Goal: Find contact information: Find contact information

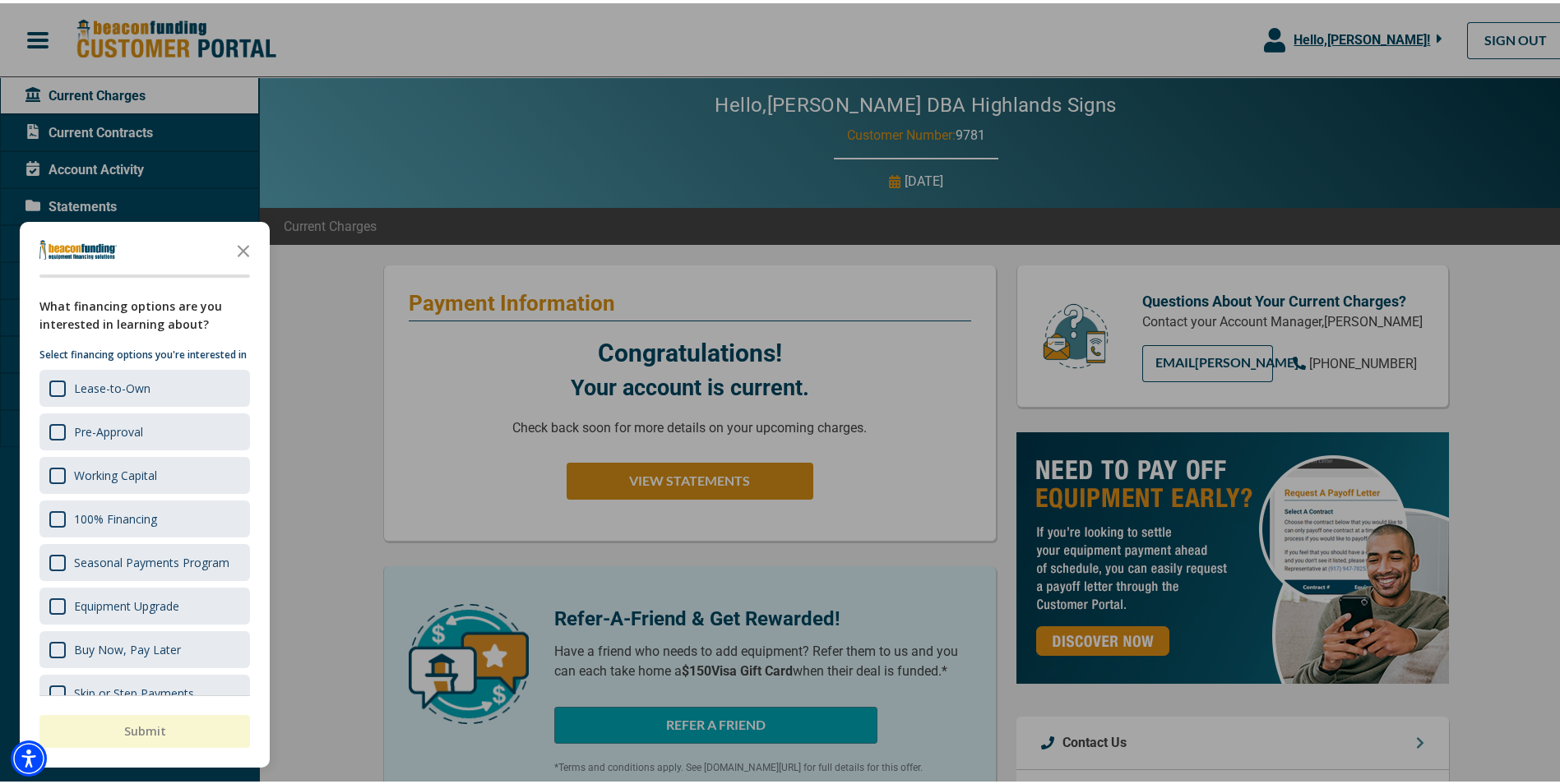
click at [606, 473] on div at bounding box center [786, 392] width 1573 height 784
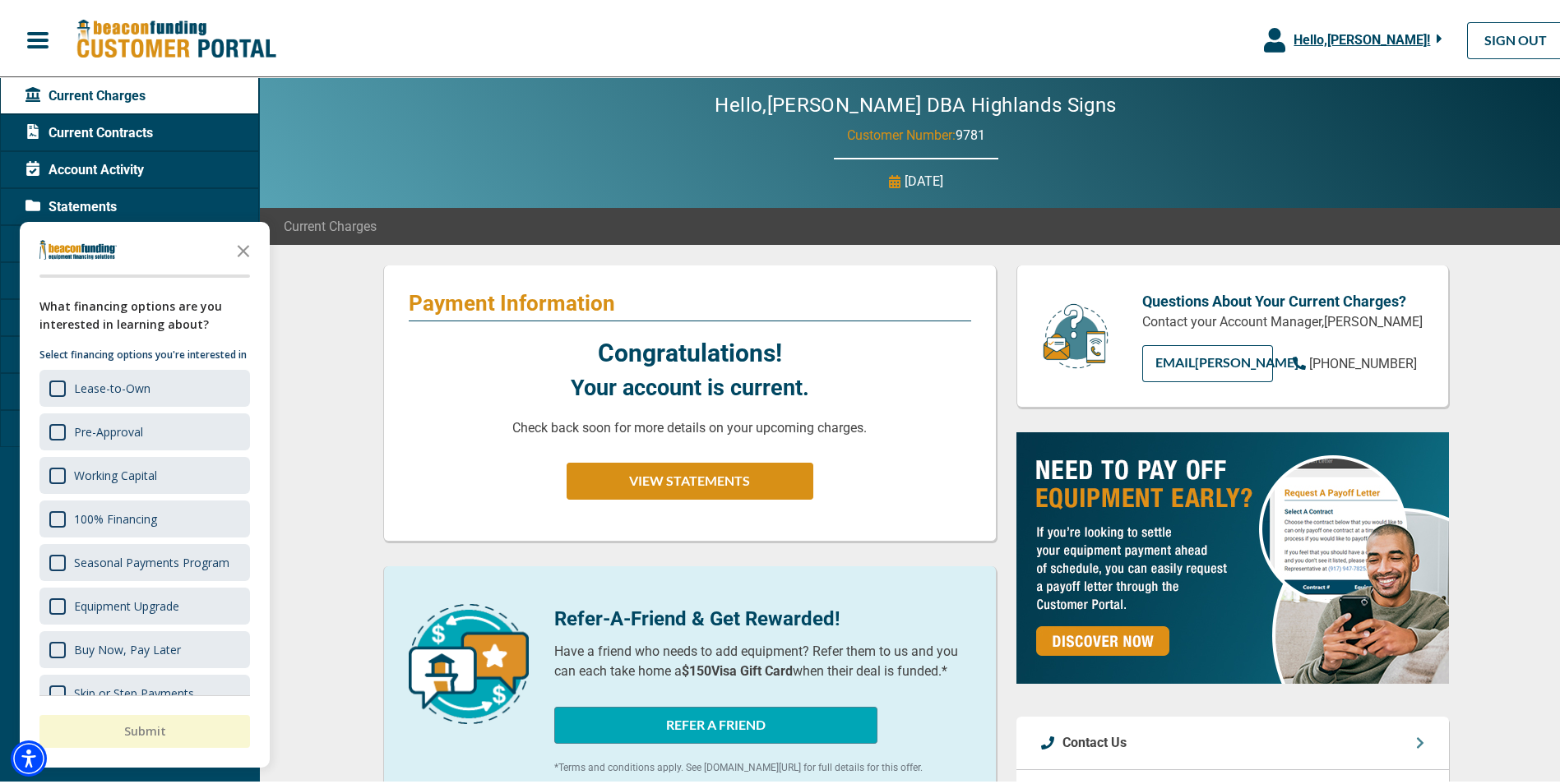
click at [107, 173] on span "Account Activity" at bounding box center [85, 167] width 118 height 20
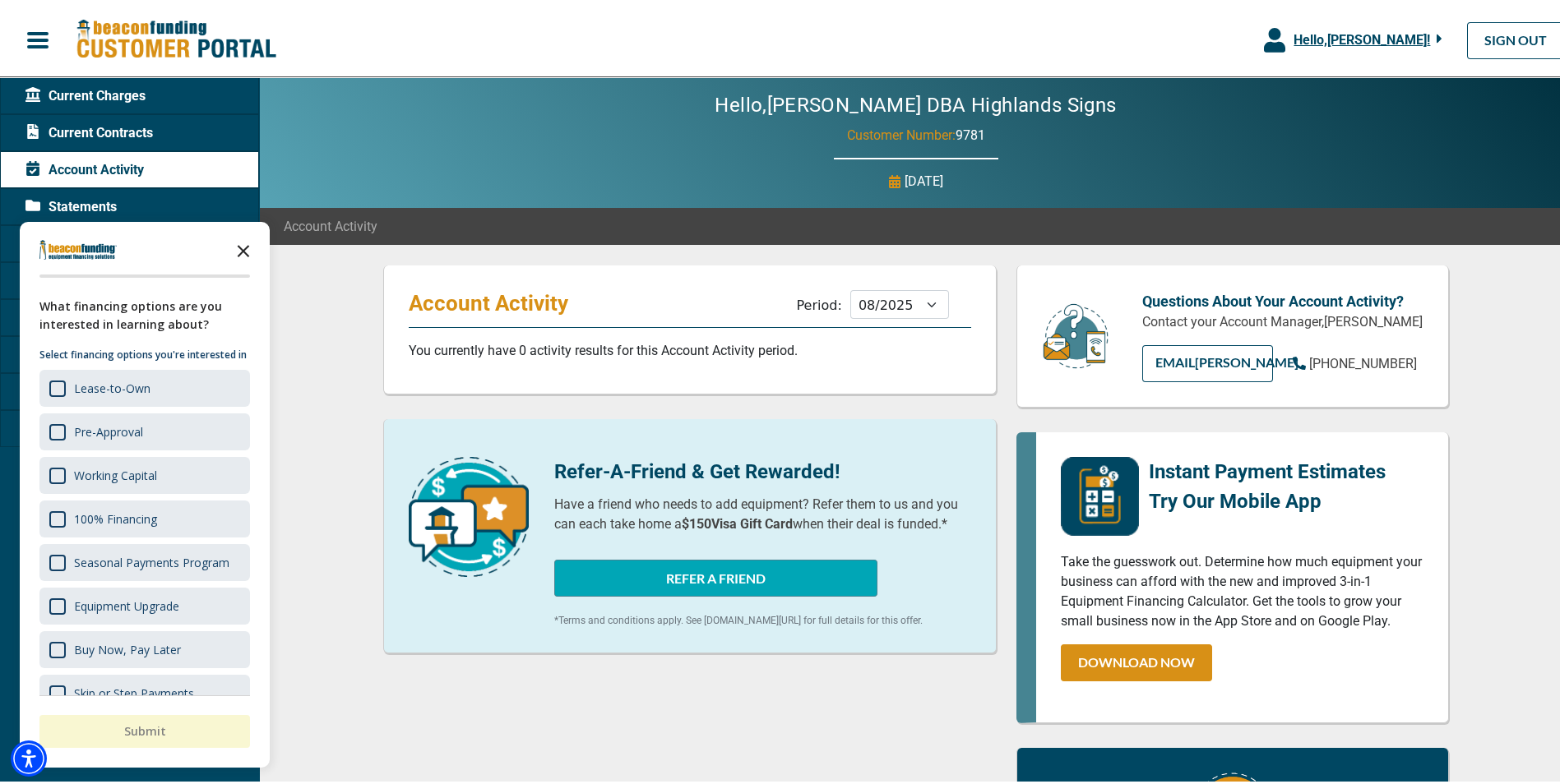
click at [244, 254] on icon "Close the survey" at bounding box center [243, 246] width 33 height 33
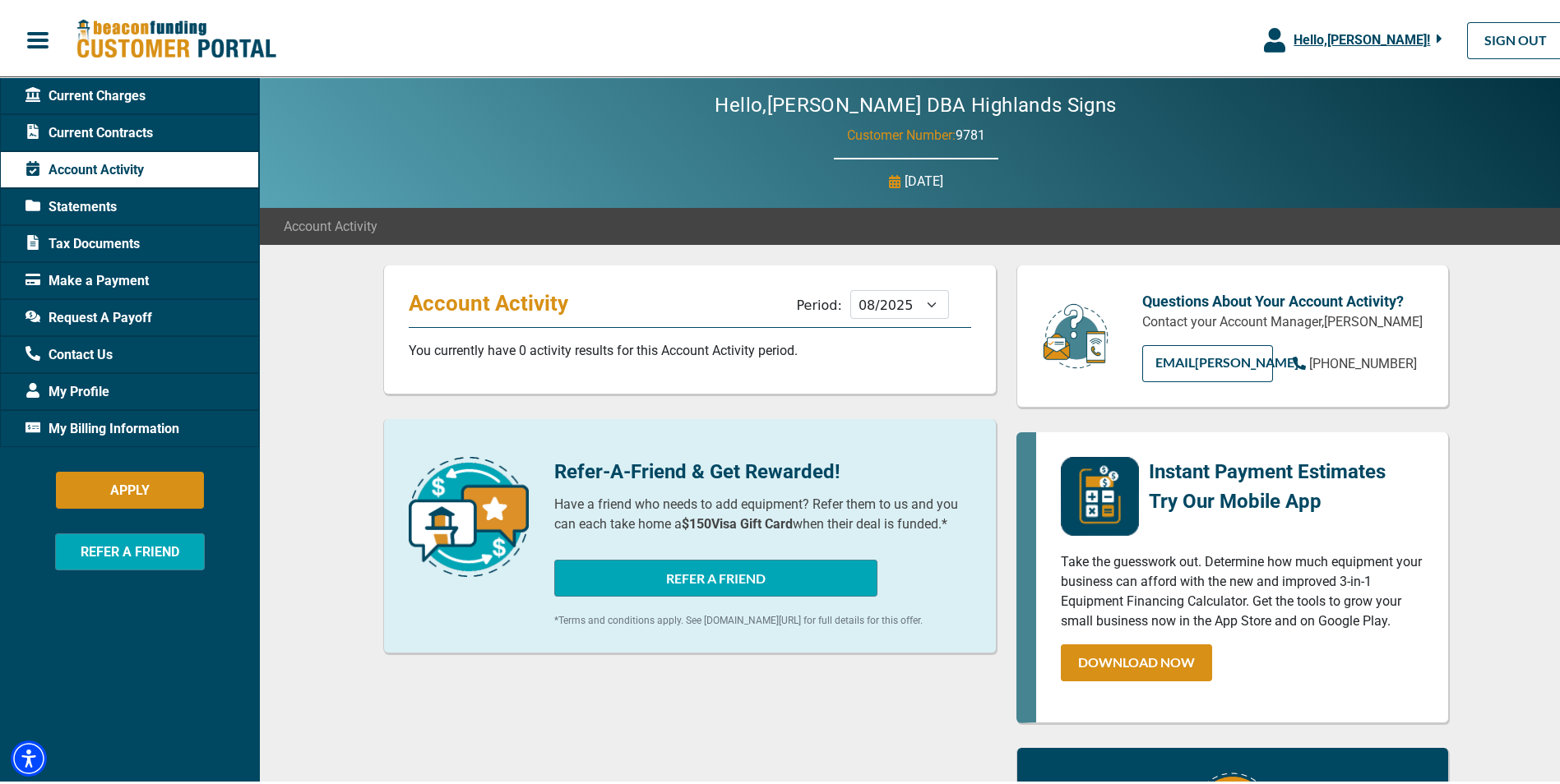
click at [107, 136] on span "Current Contracts" at bounding box center [90, 130] width 127 height 20
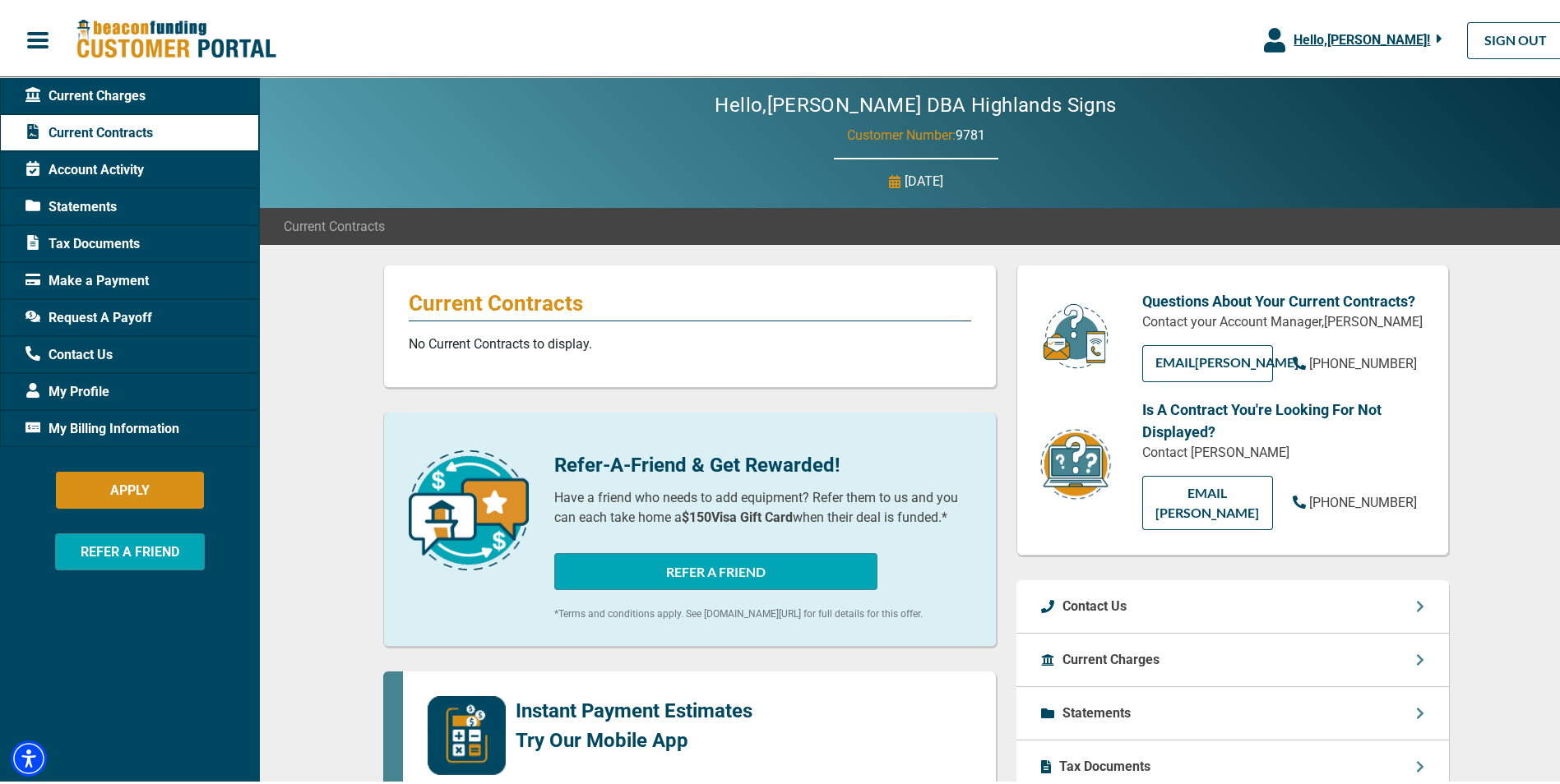
click at [130, 88] on span "Current Charges" at bounding box center [86, 93] width 120 height 20
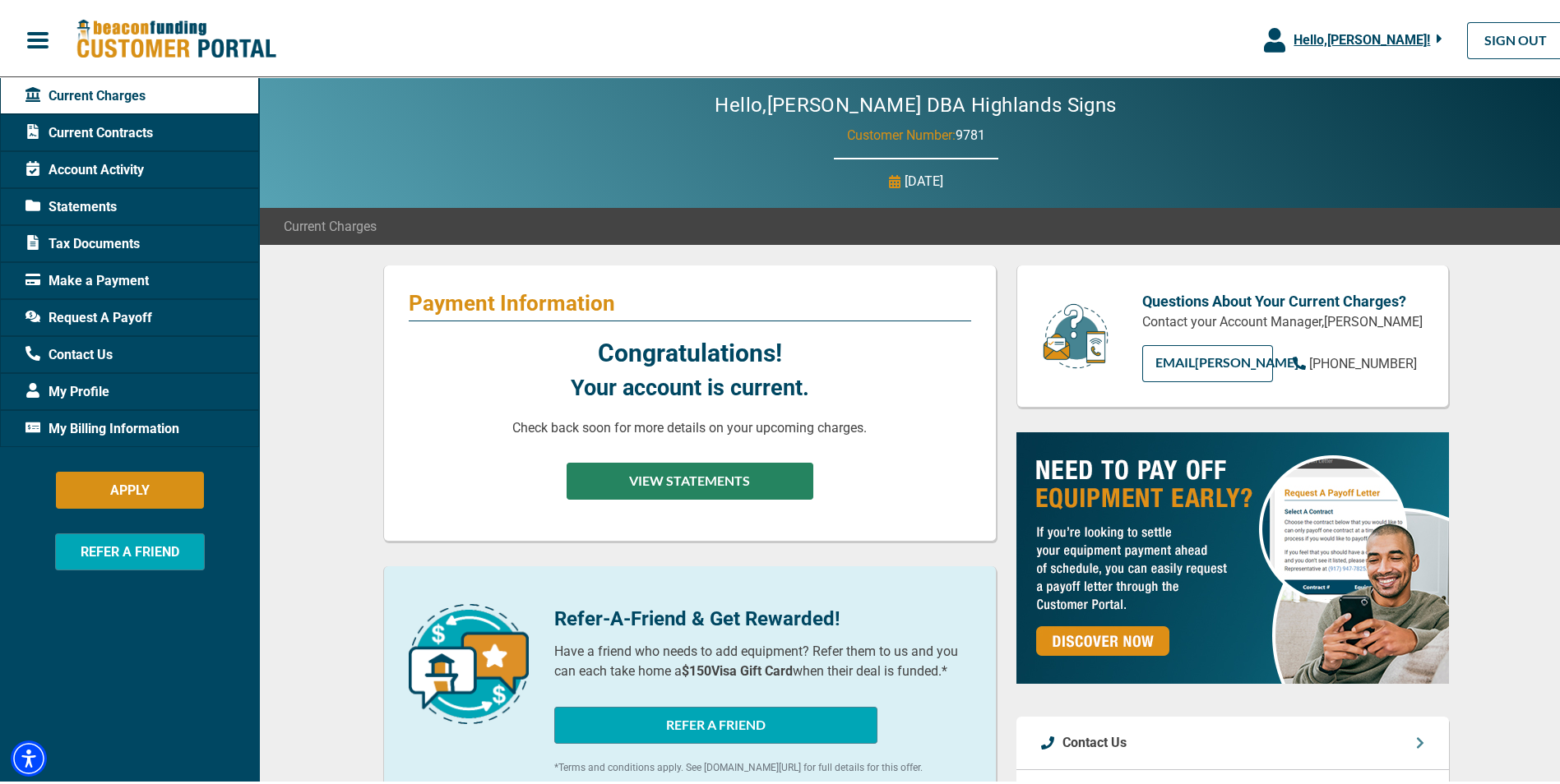
click at [650, 482] on button "VIEW STATEMENTS" at bounding box center [690, 478] width 247 height 37
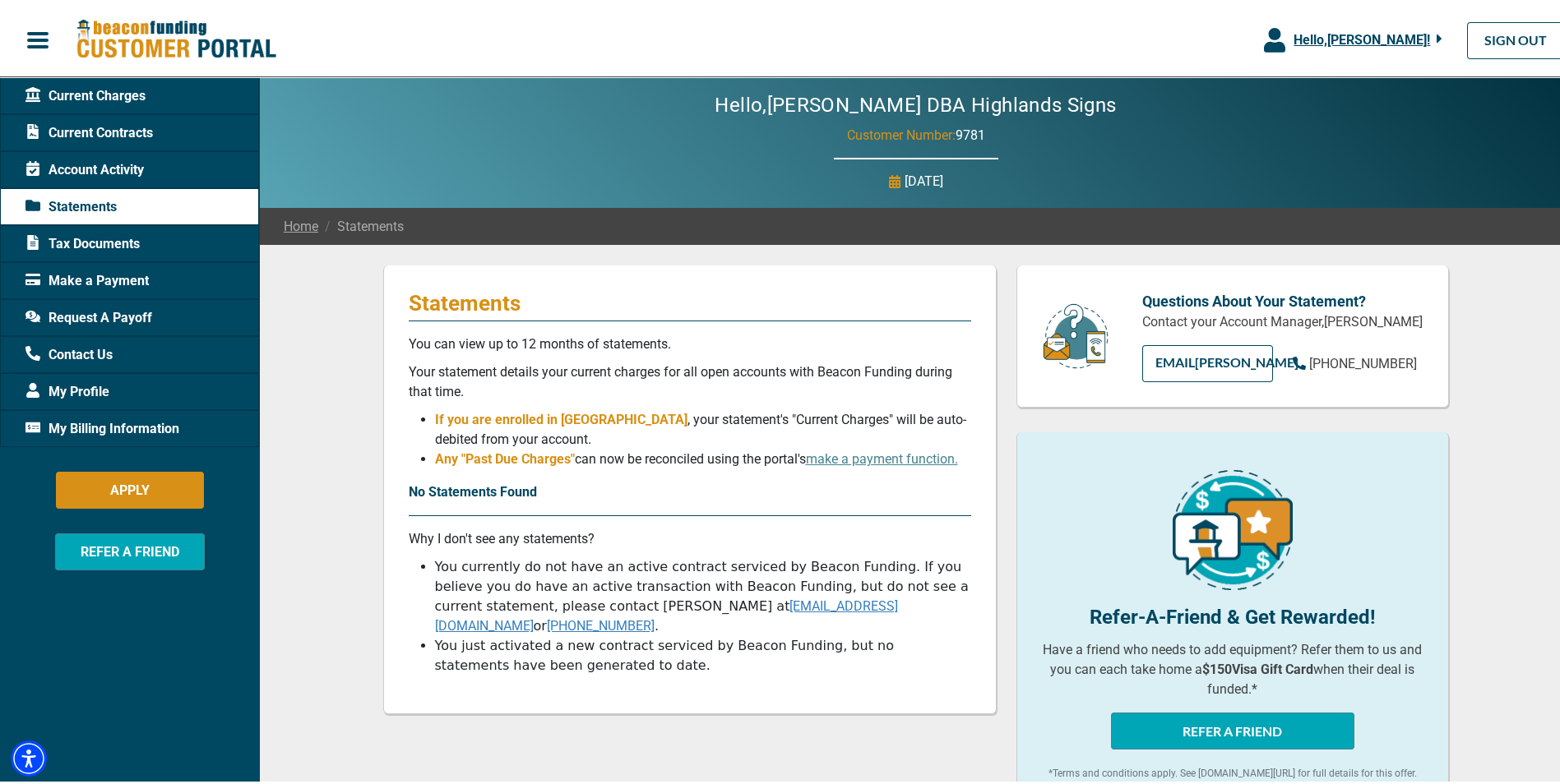
click at [109, 139] on span "Current Contracts" at bounding box center [90, 130] width 127 height 20
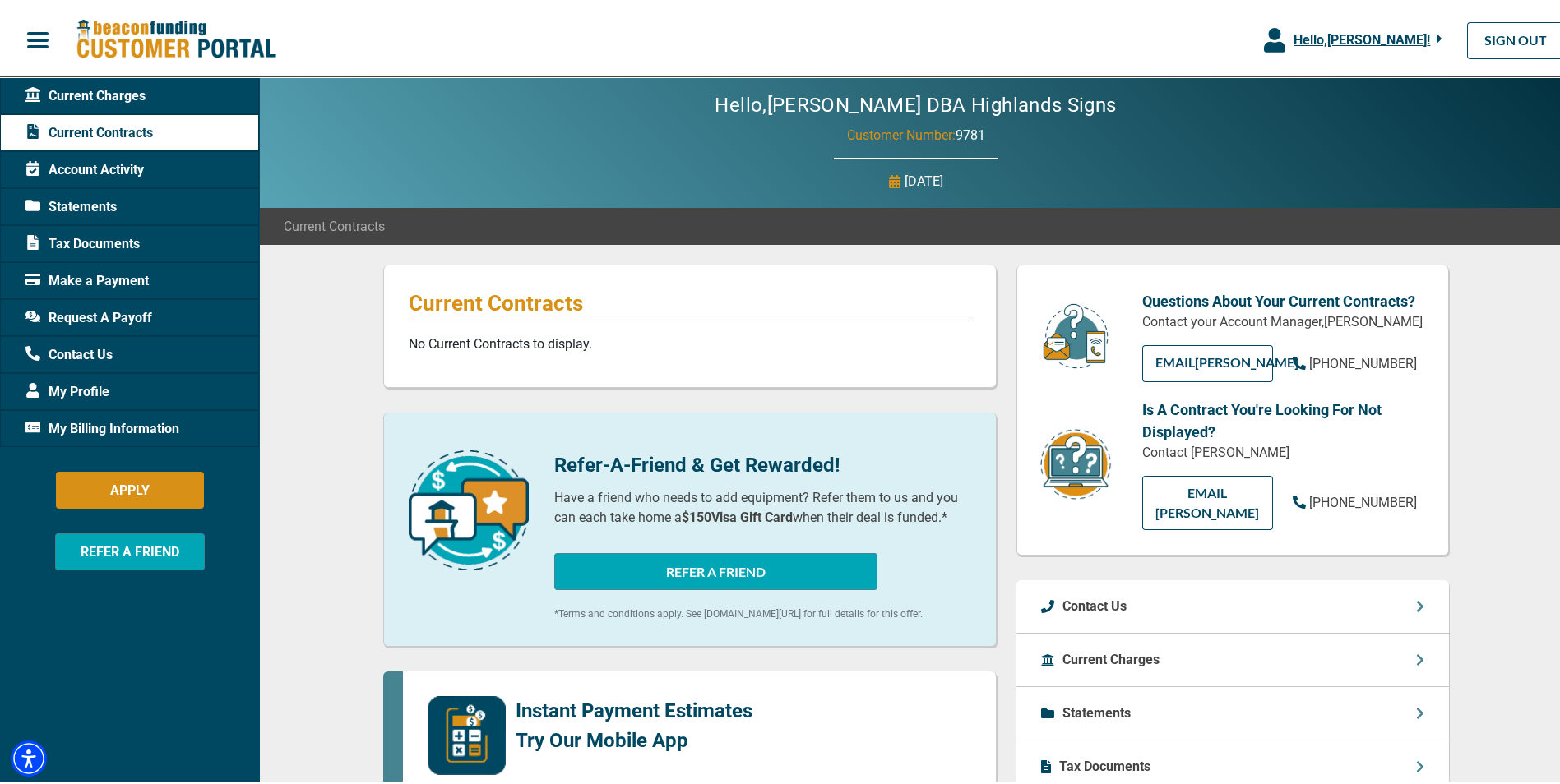
click at [71, 163] on span "Account Activity" at bounding box center [85, 167] width 118 height 20
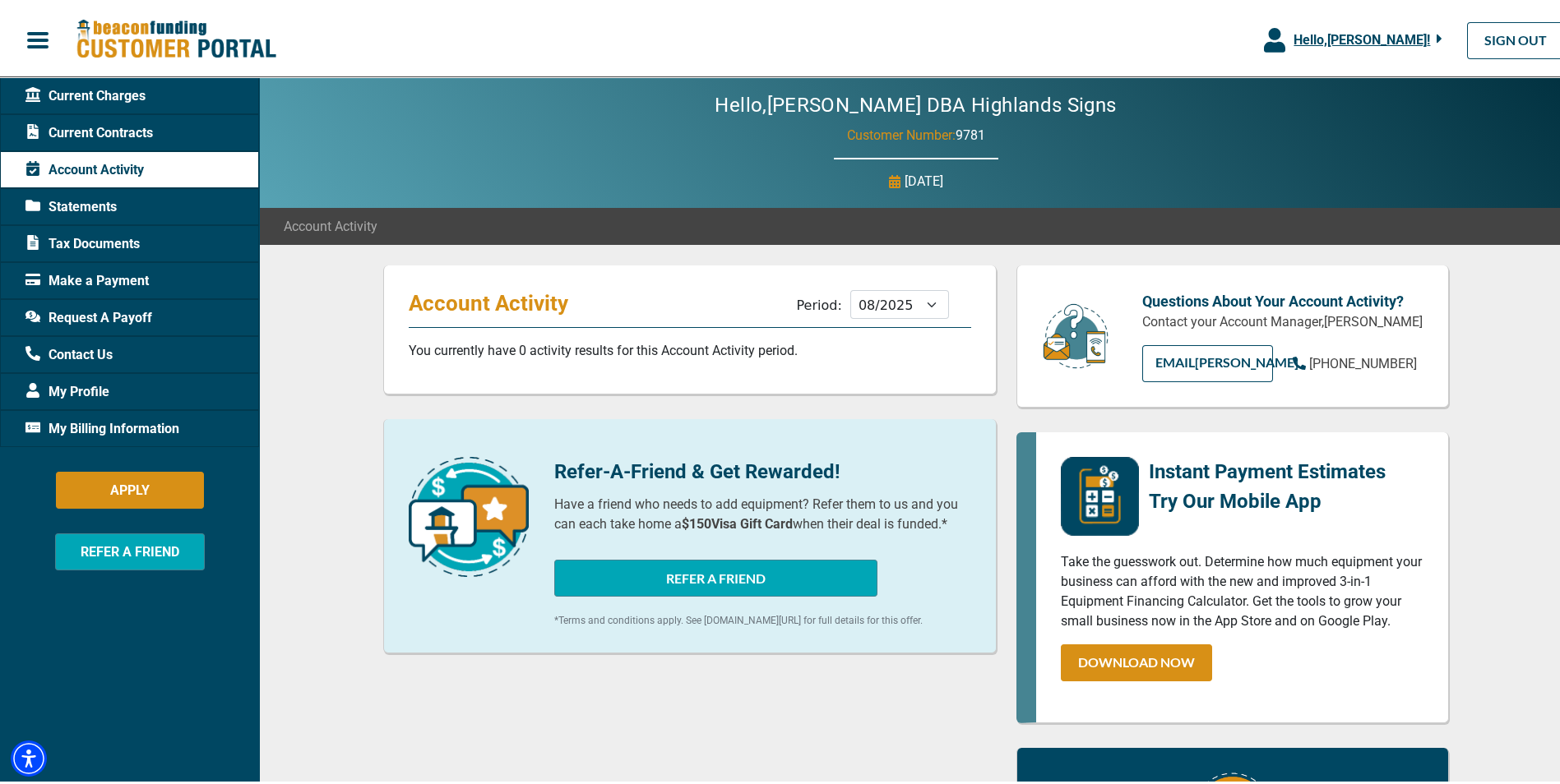
click at [78, 216] on div "Statements" at bounding box center [129, 203] width 259 height 37
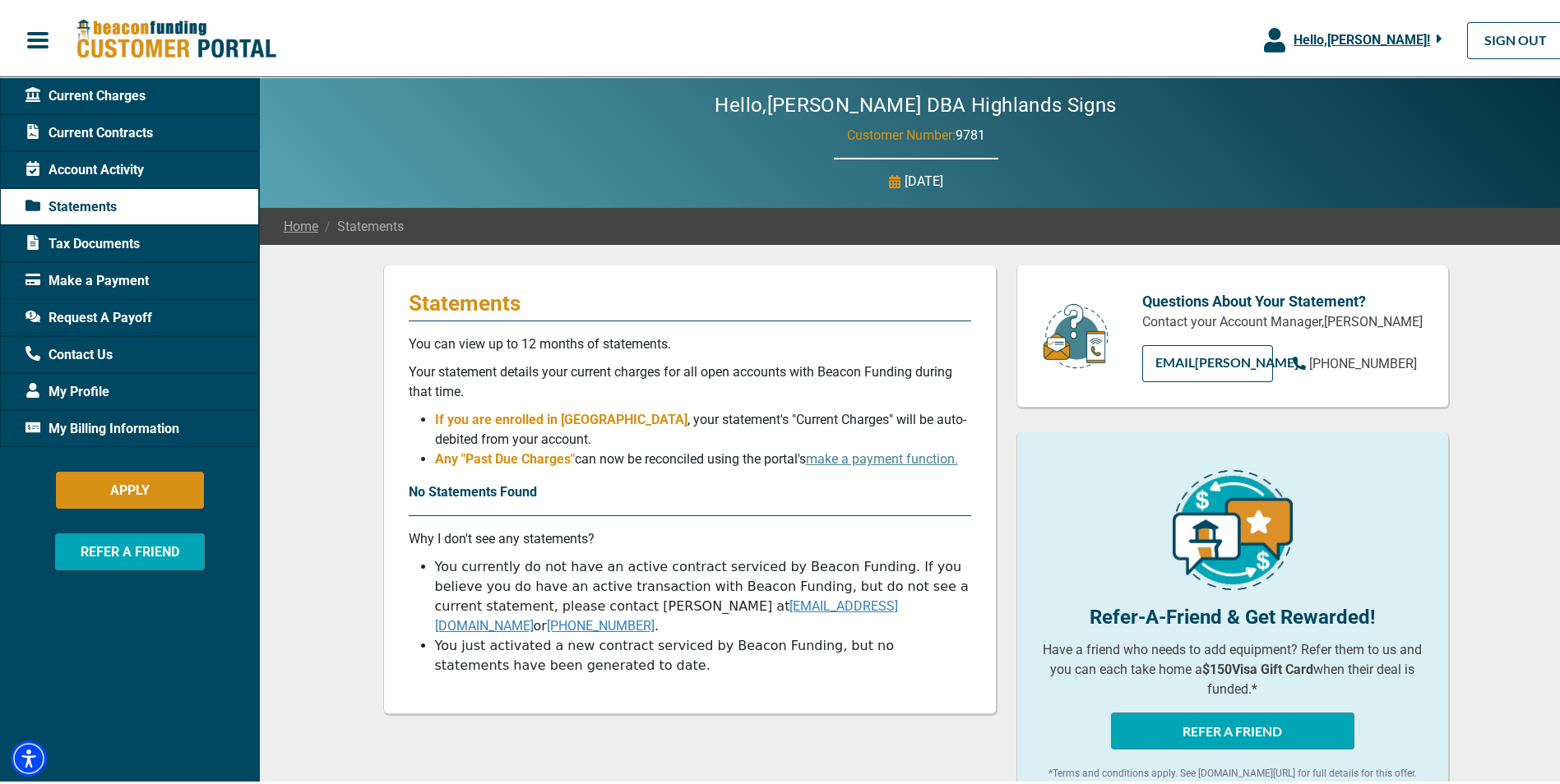
click at [88, 277] on span "Make a Payment" at bounding box center [88, 278] width 123 height 20
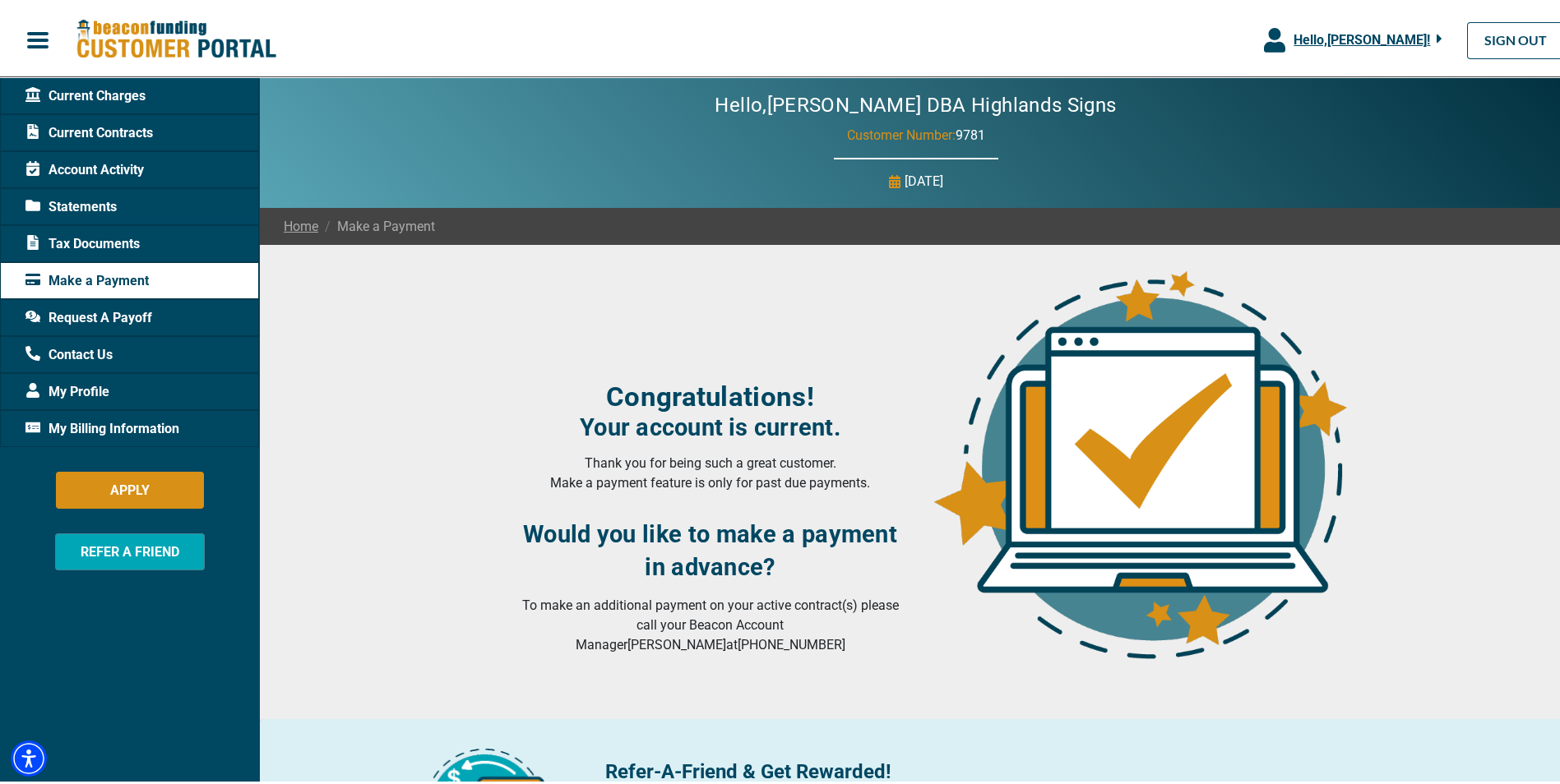
click at [173, 419] on span "My Billing Information" at bounding box center [103, 426] width 154 height 20
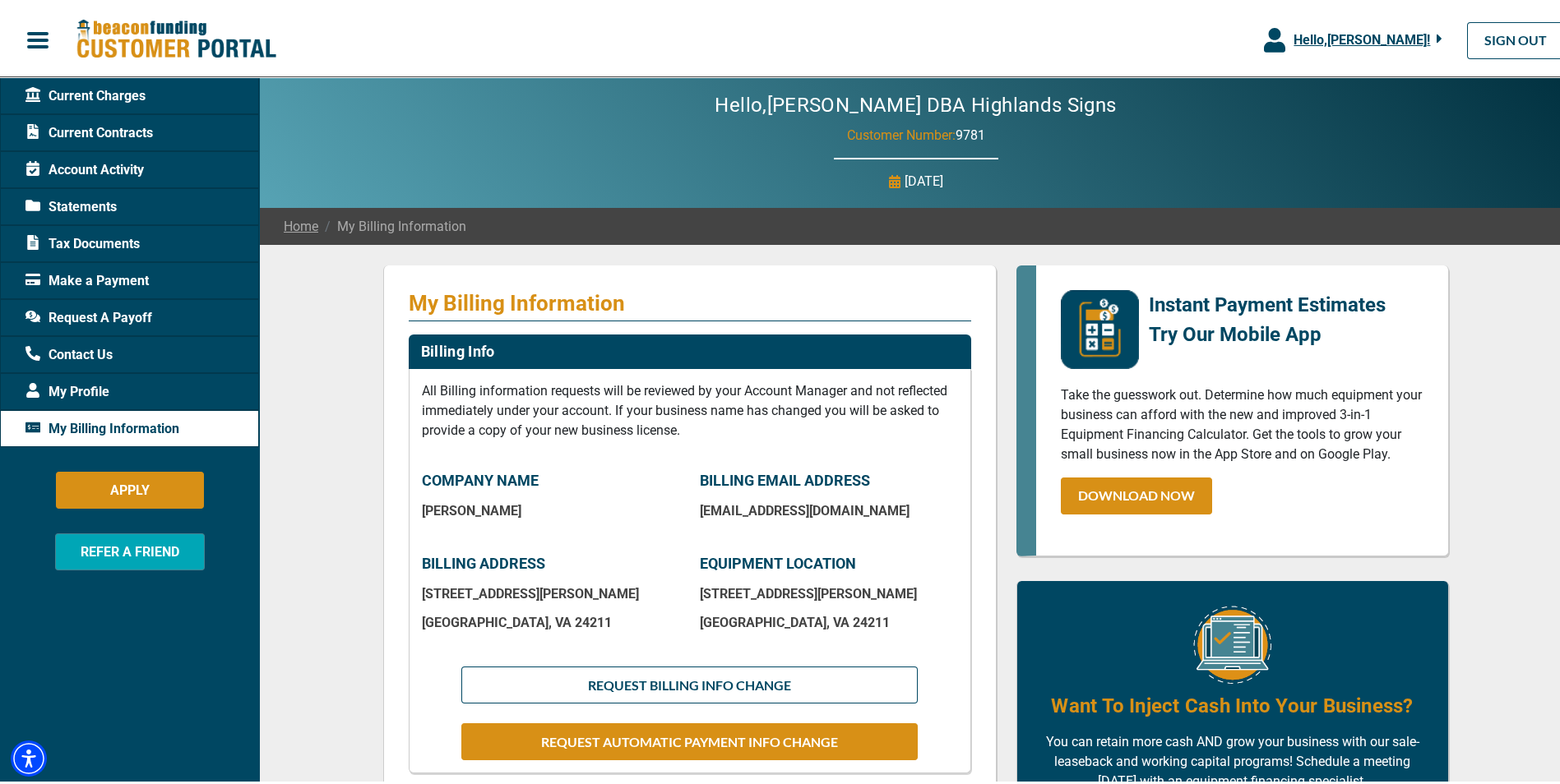
click at [119, 74] on nav "Hello, [PERSON_NAME] ! [PERSON_NAME] [PERSON_NAME] DBA Highlands Signs Manage P…" at bounding box center [786, 37] width 1573 height 74
click at [119, 87] on span "Current Charges" at bounding box center [86, 93] width 120 height 20
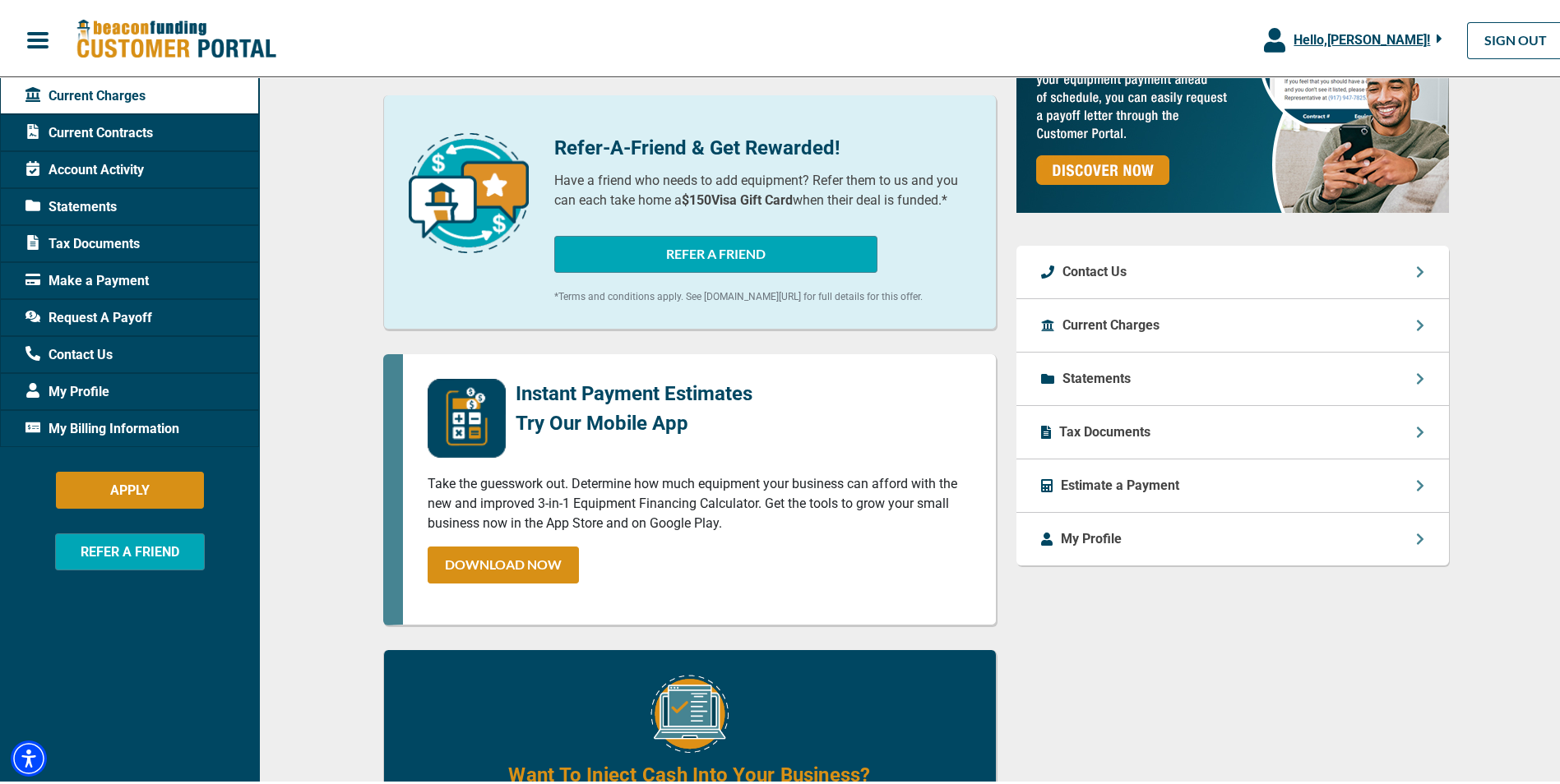
scroll to position [493, 0]
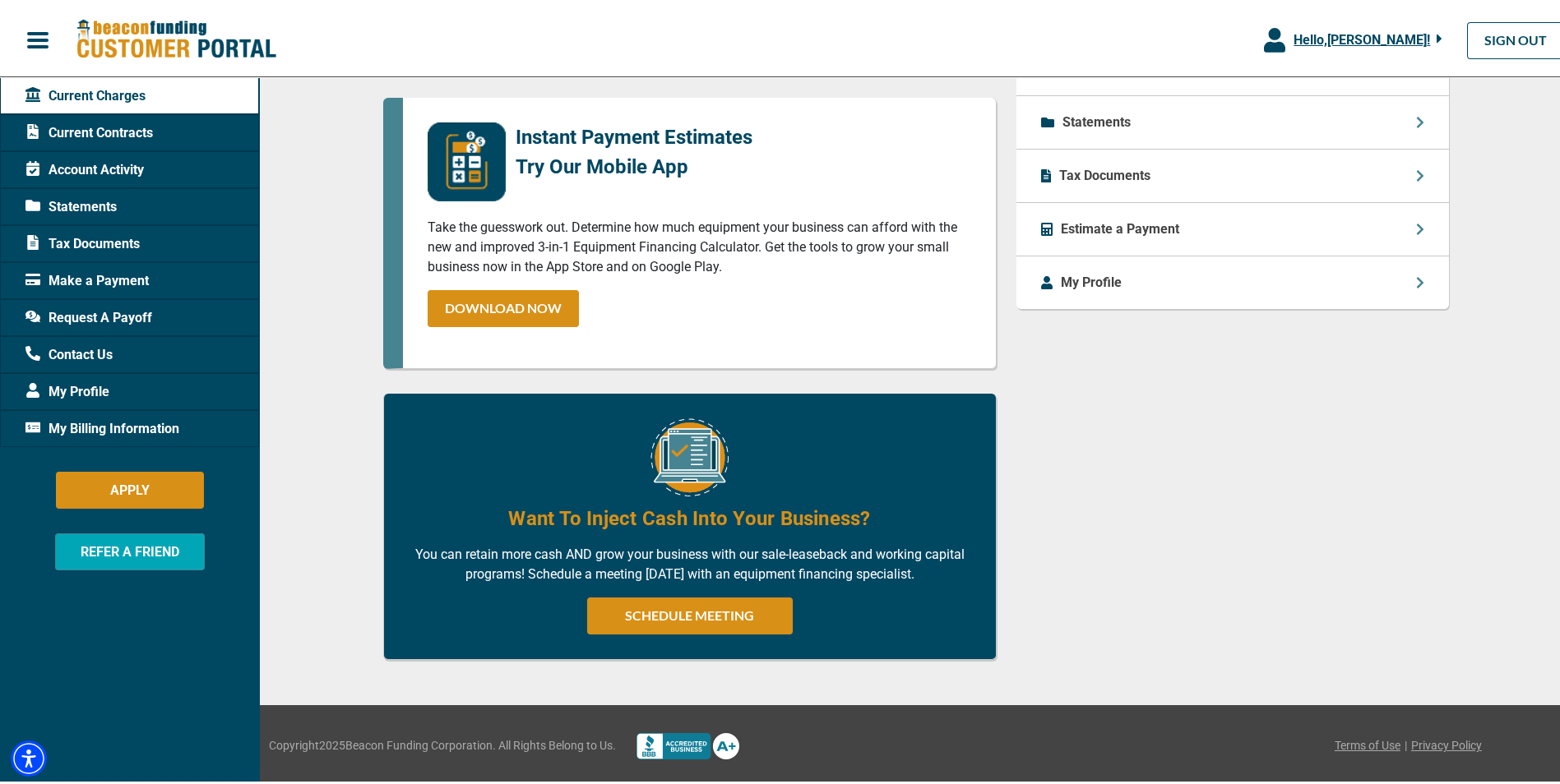
click at [1096, 270] on p "My Profile" at bounding box center [1091, 280] width 61 height 20
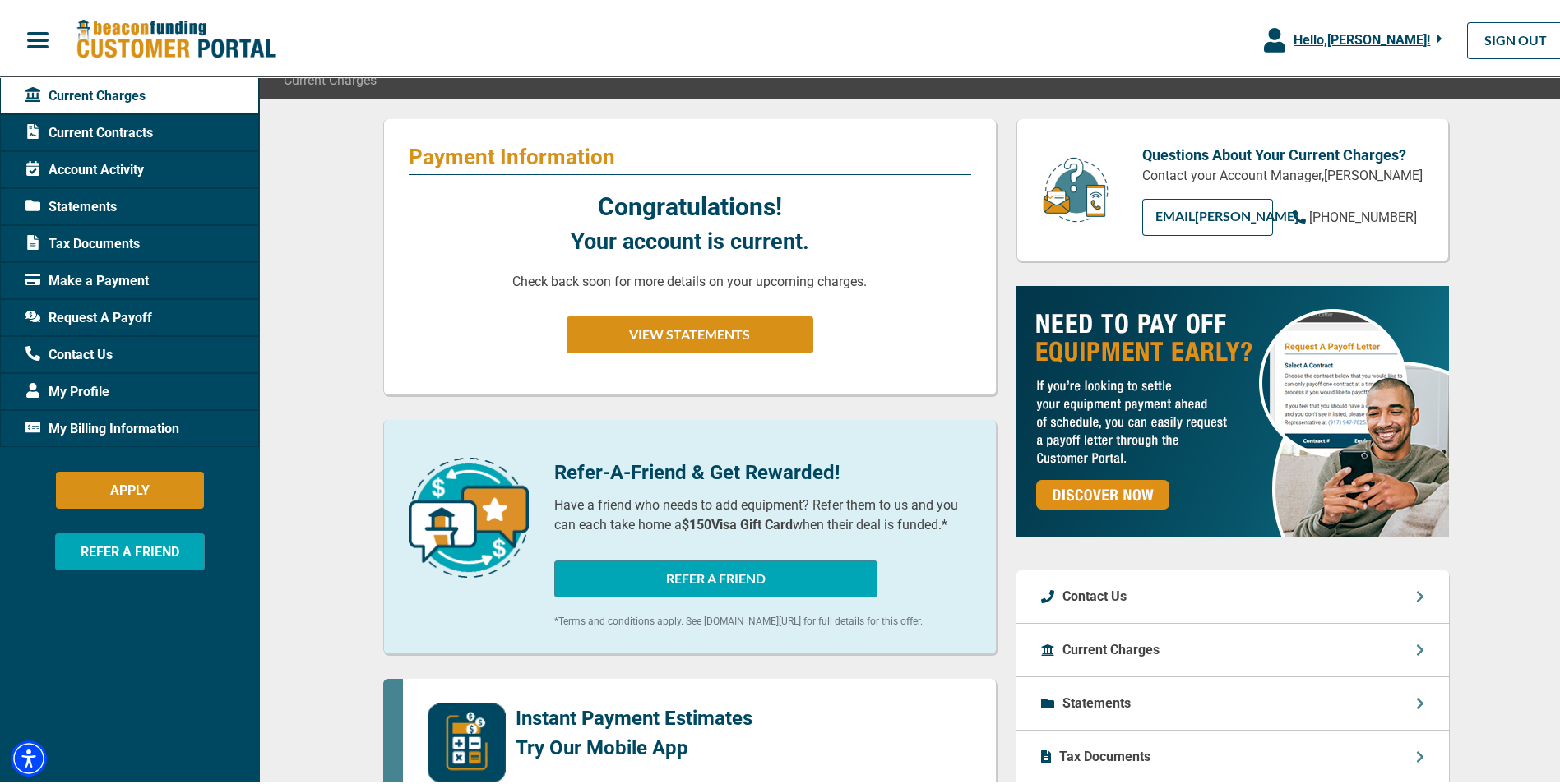
scroll to position [2, 0]
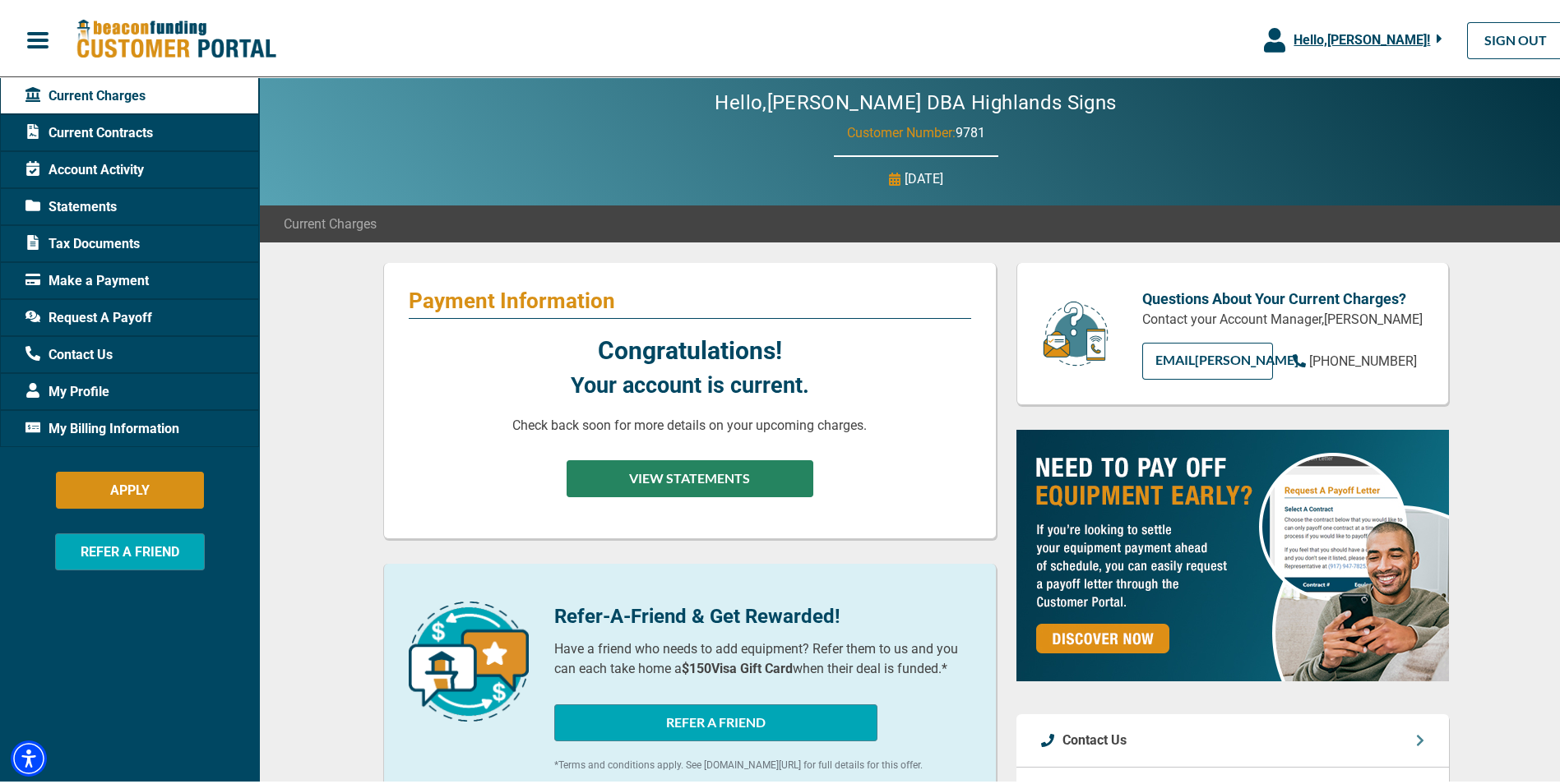
click at [774, 470] on button "VIEW STATEMENTS" at bounding box center [690, 475] width 247 height 37
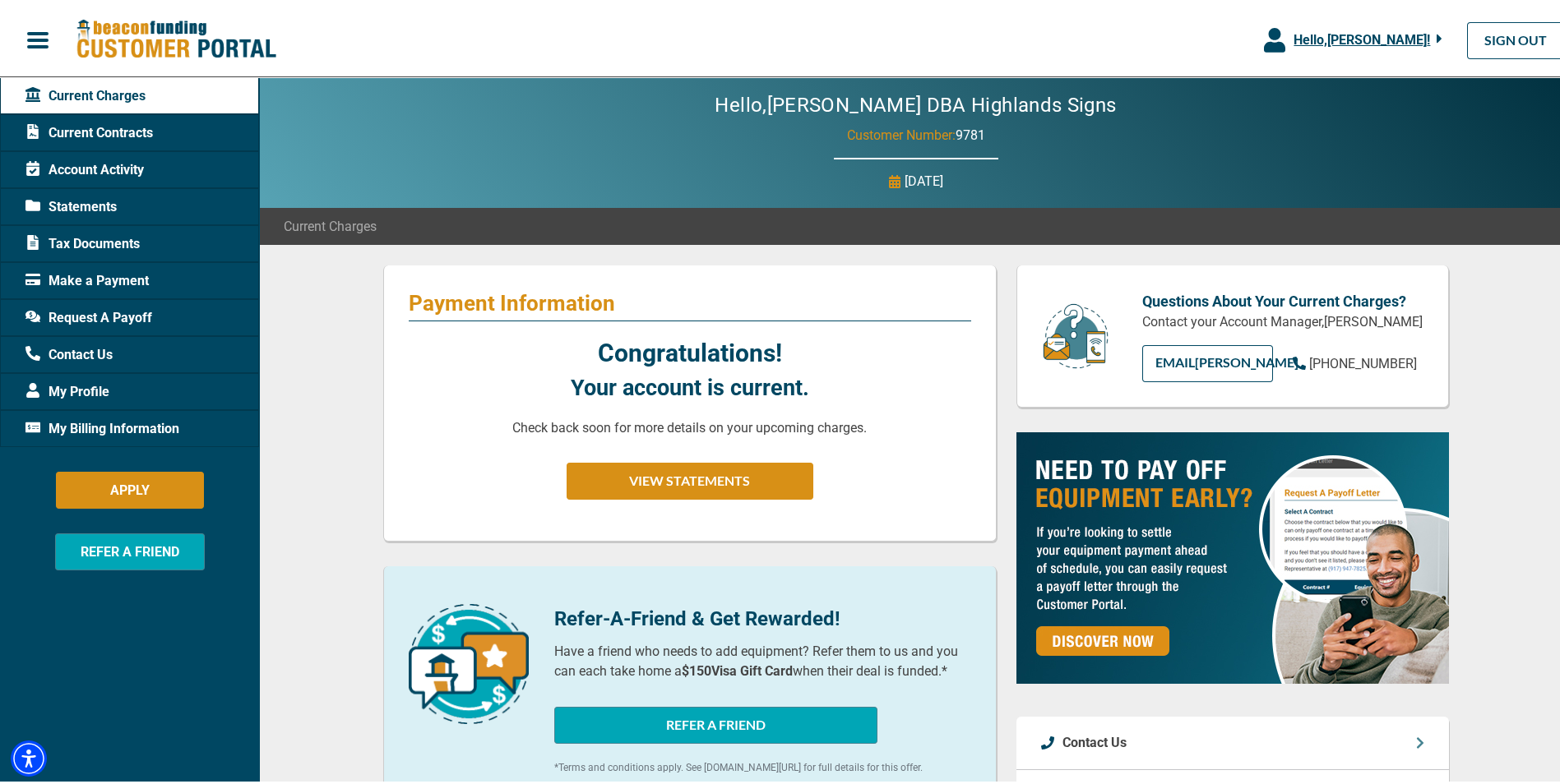
click at [60, 395] on span "My Profile" at bounding box center [68, 389] width 84 height 20
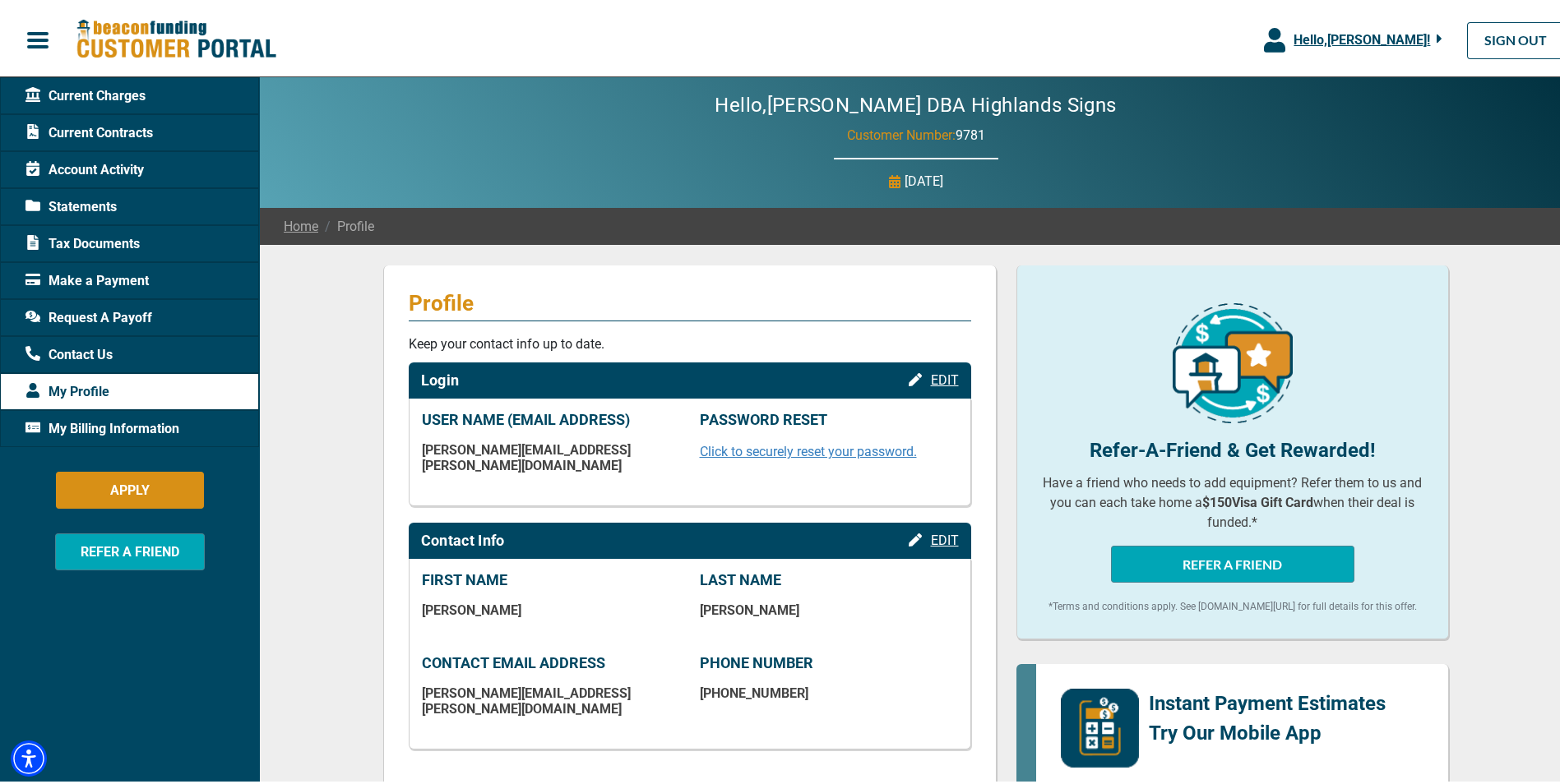
click at [21, 27] on button "button" at bounding box center [38, 37] width 76 height 35
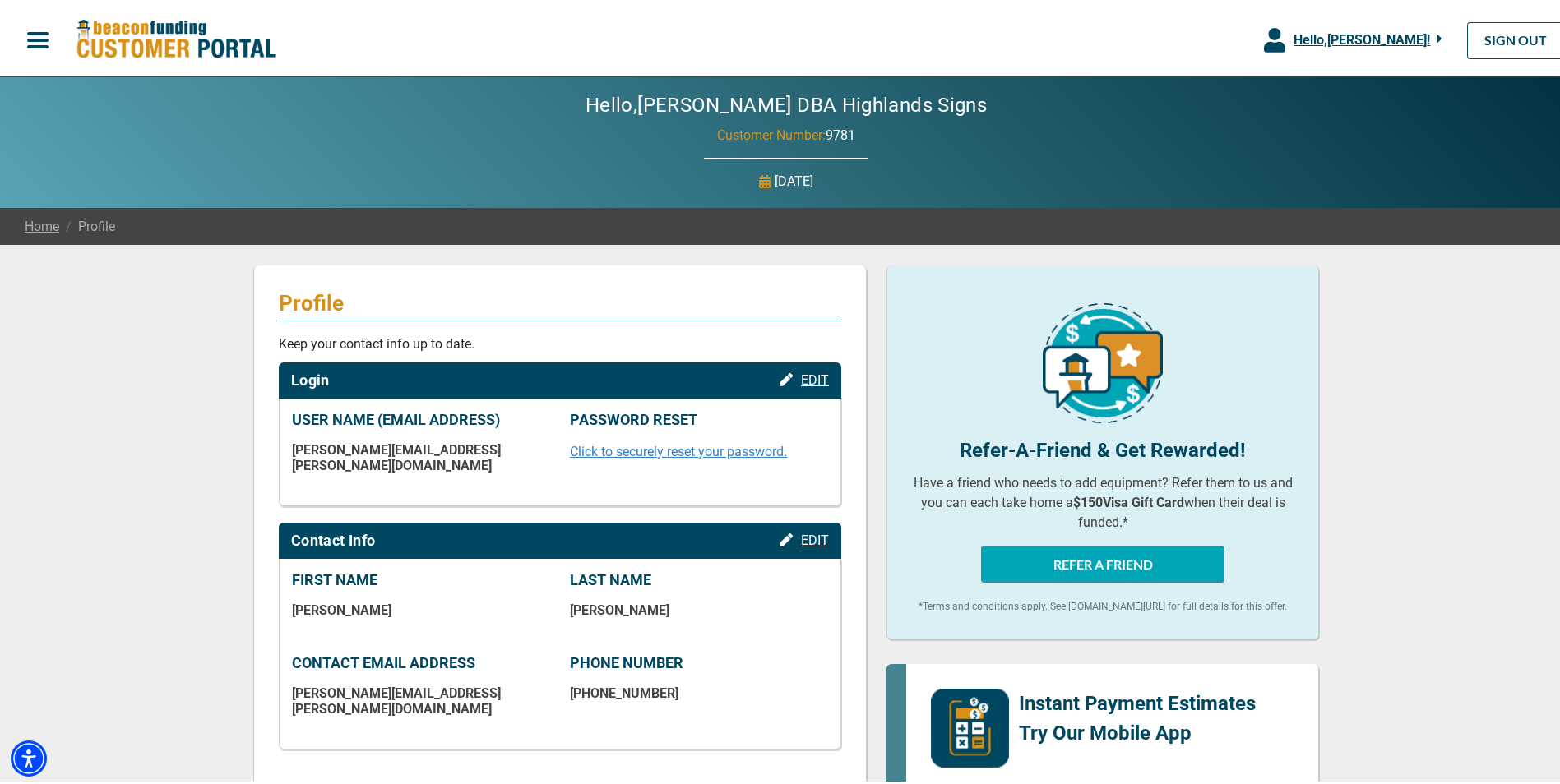
click at [50, 45] on button "button" at bounding box center [38, 37] width 76 height 35
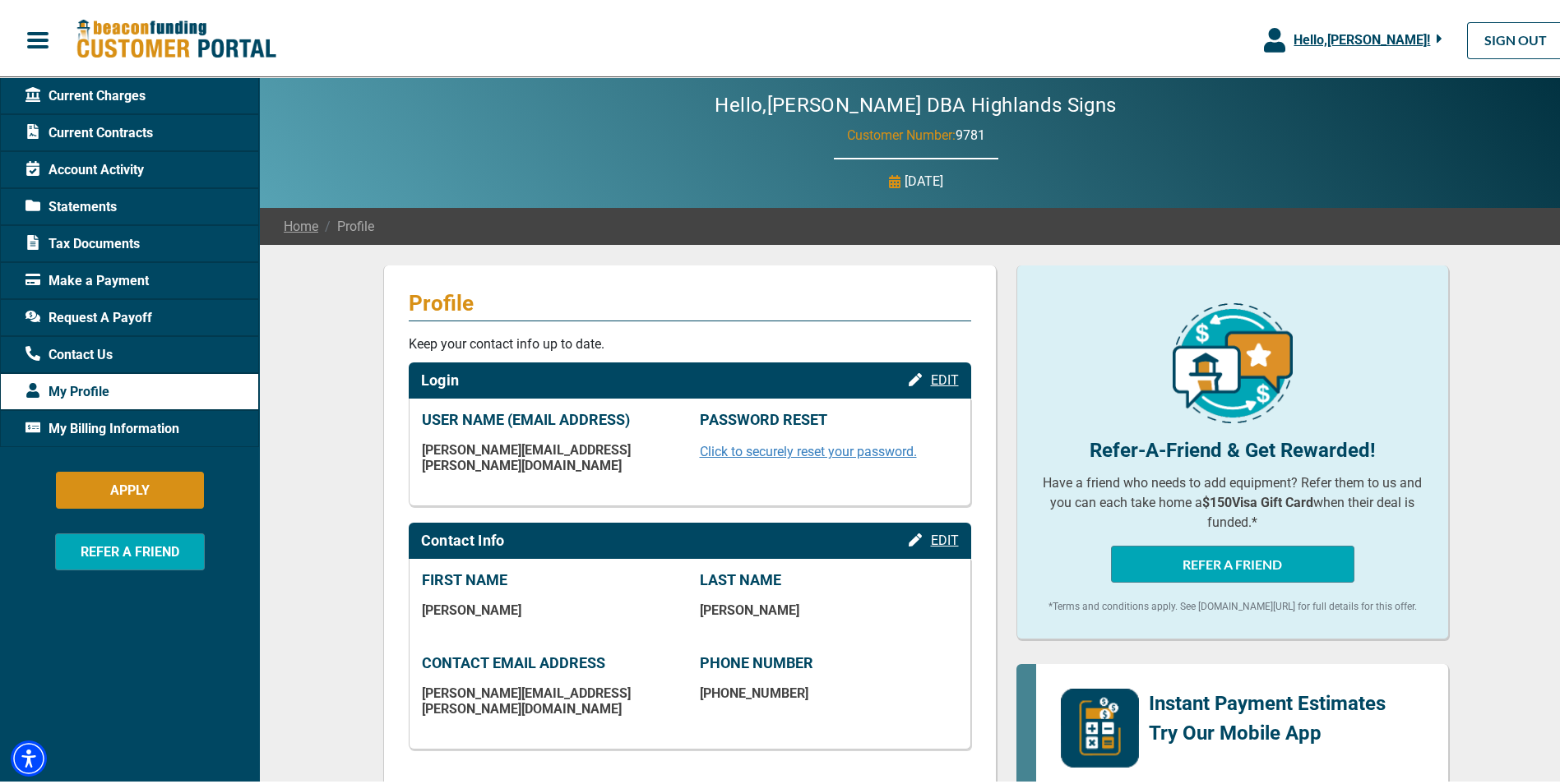
click at [106, 428] on span "My Billing Information" at bounding box center [103, 426] width 154 height 20
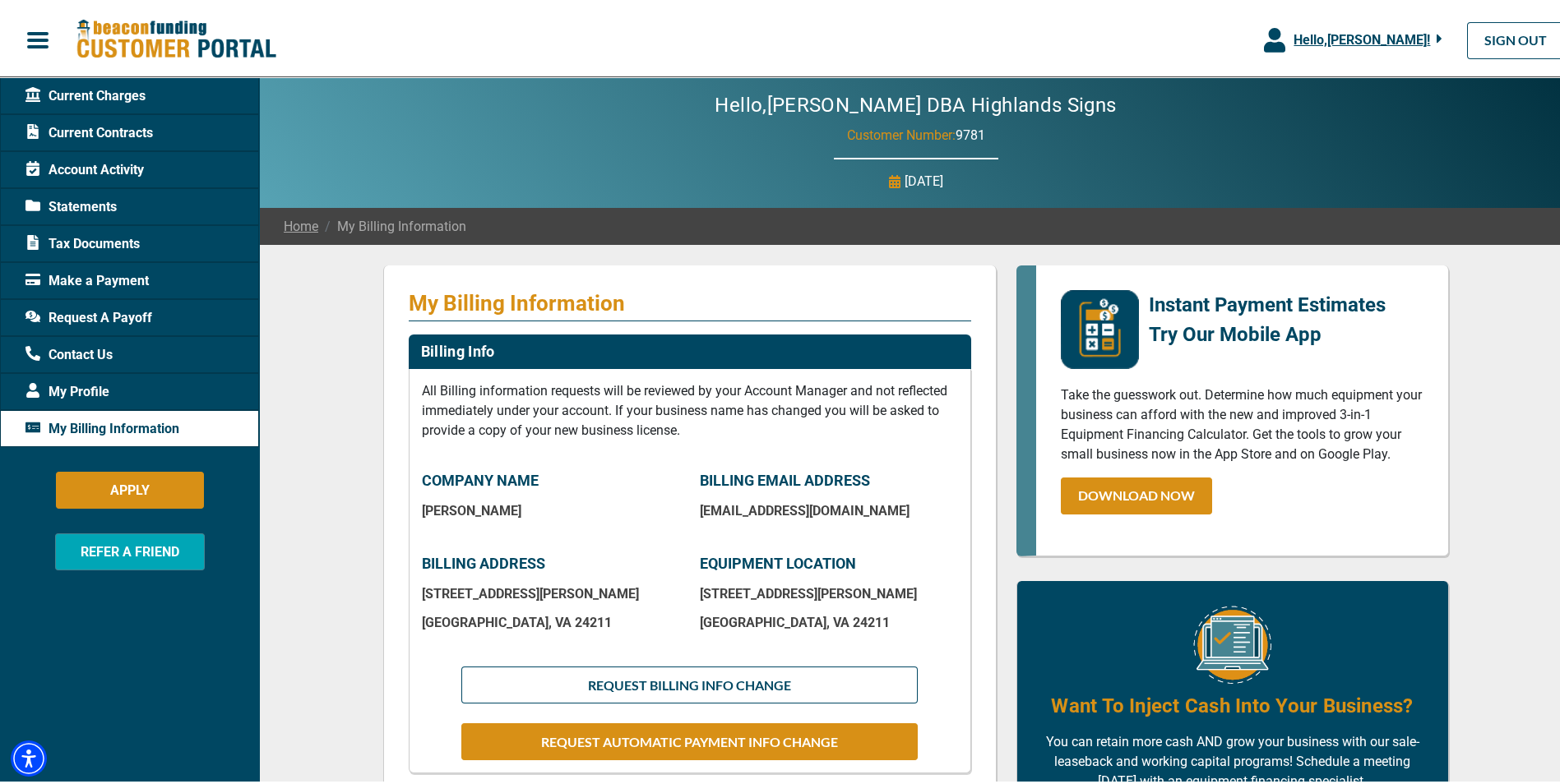
click at [118, 98] on span "Current Charges" at bounding box center [86, 93] width 120 height 20
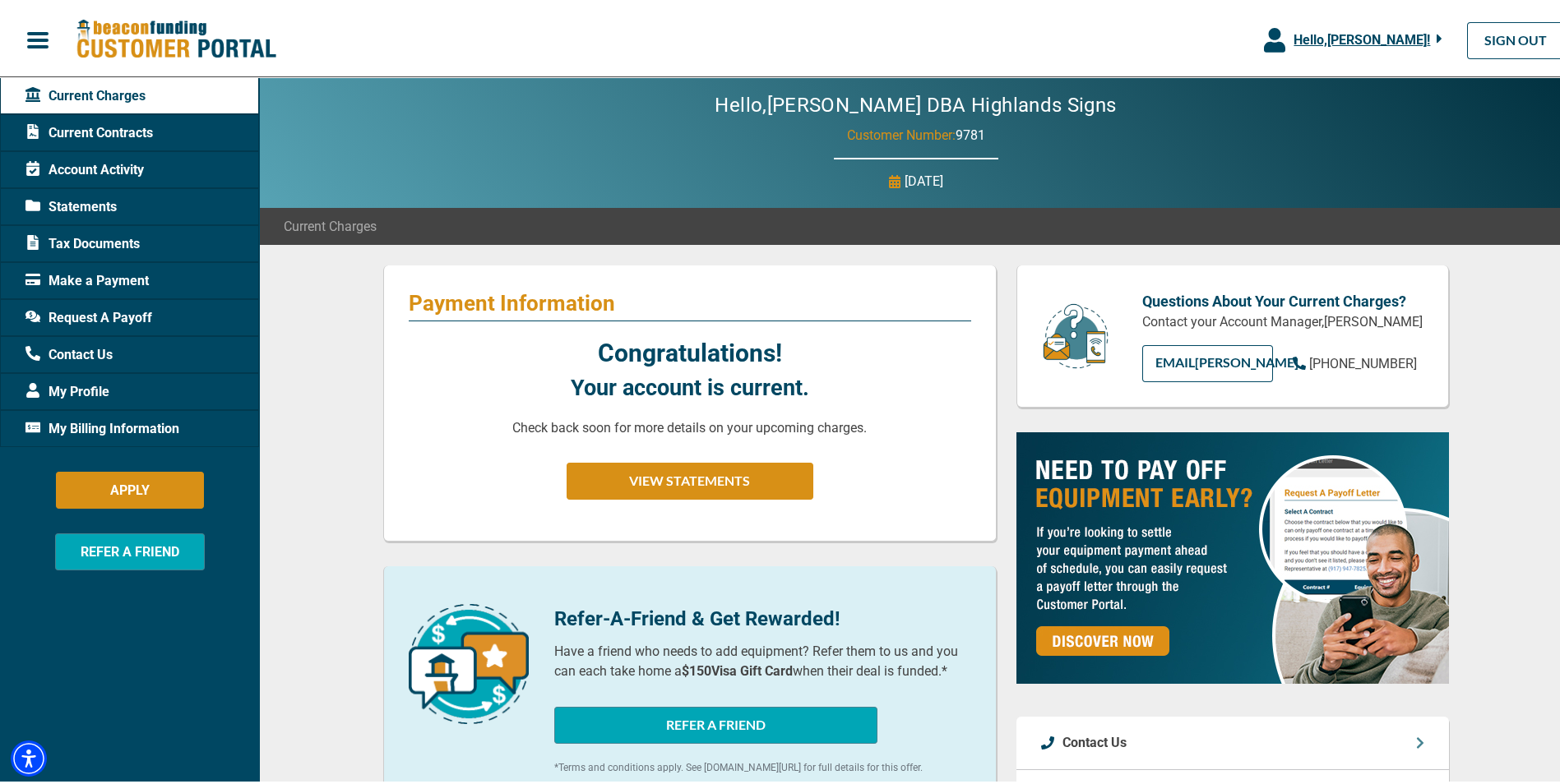
click at [77, 201] on span "Statements" at bounding box center [72, 204] width 92 height 20
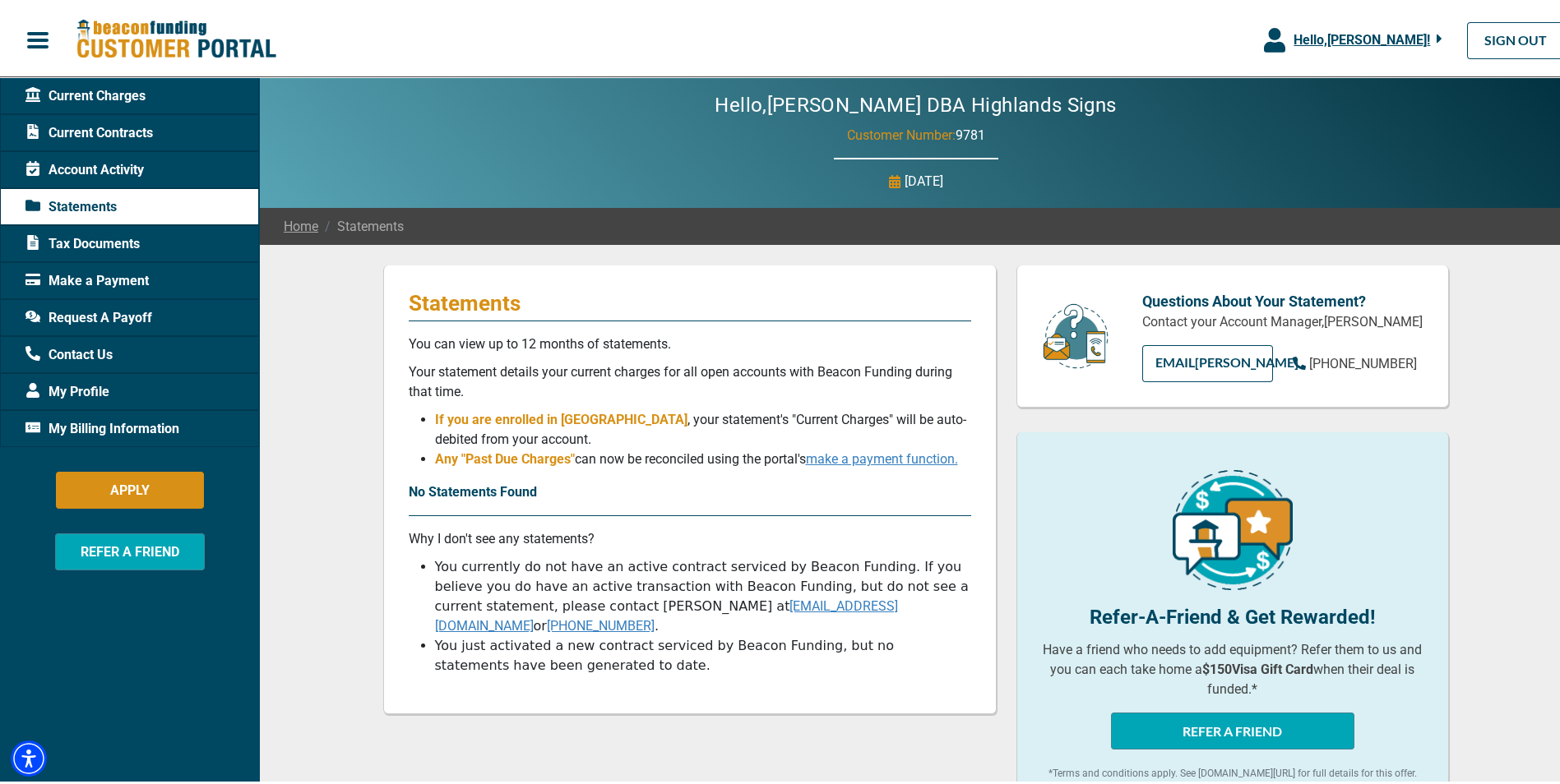
click at [854, 460] on link "make a payment function." at bounding box center [882, 456] width 152 height 16
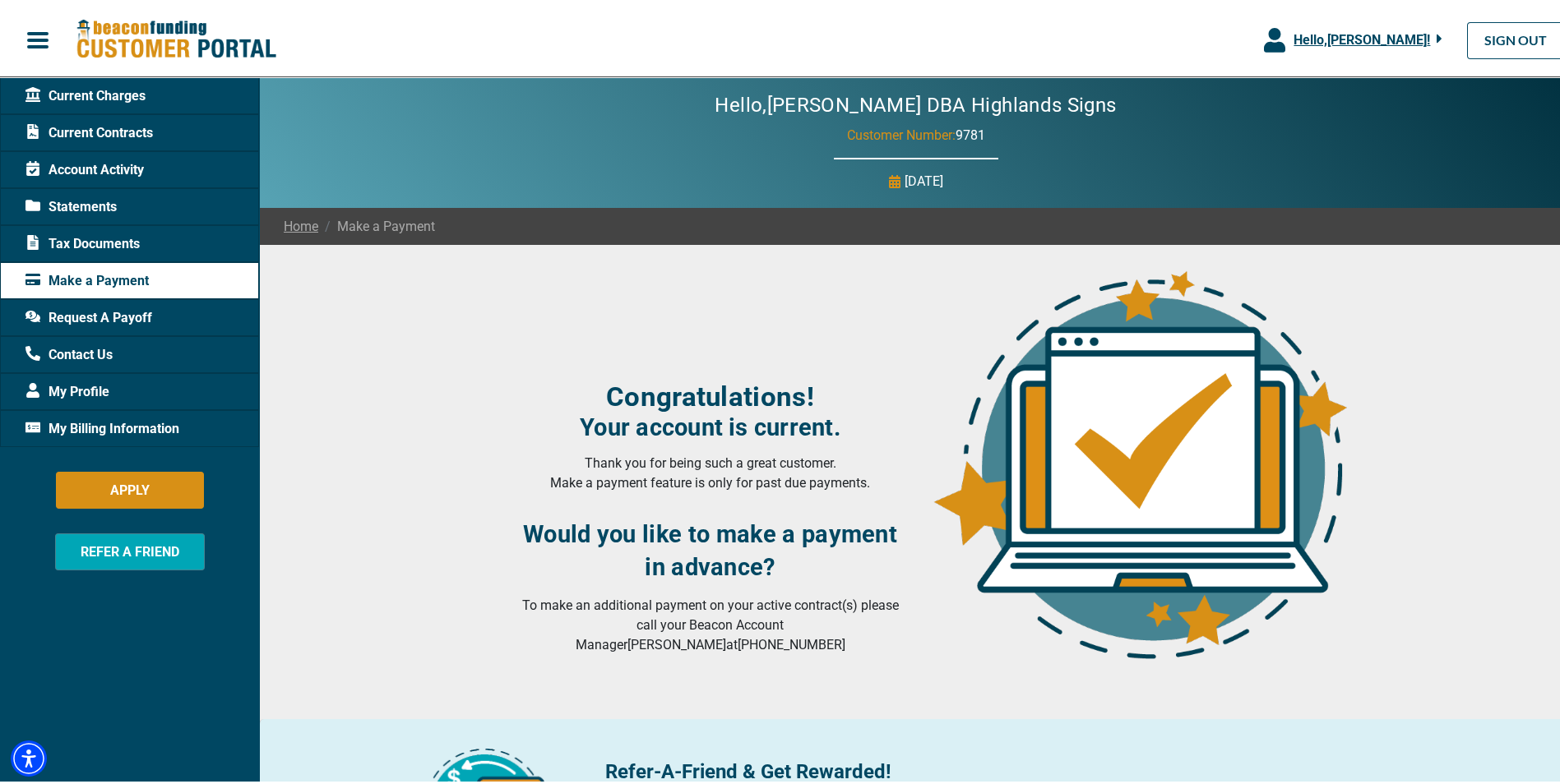
click at [97, 392] on span "My Profile" at bounding box center [68, 389] width 84 height 20
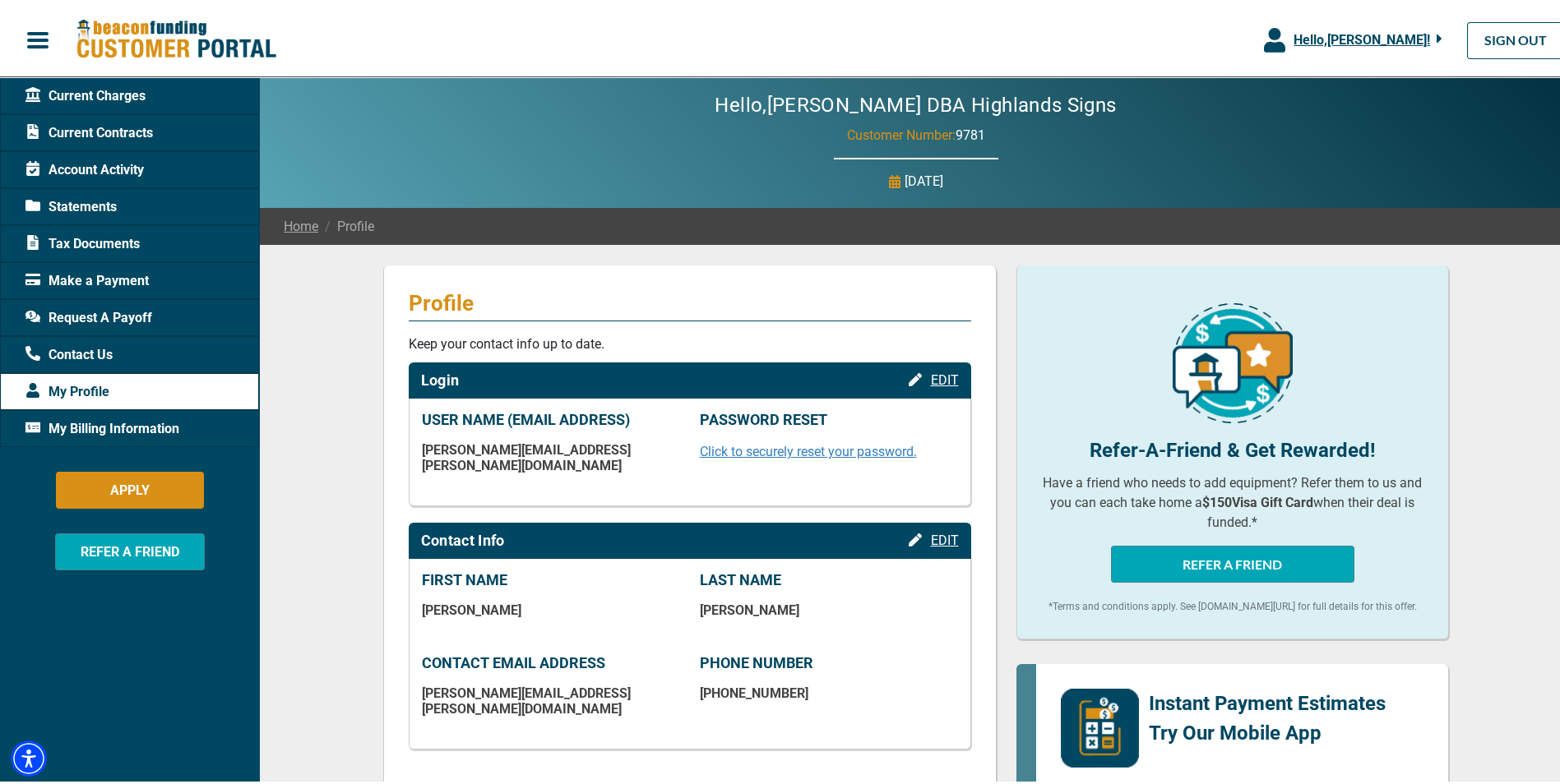
click at [93, 425] on span "My Billing Information" at bounding box center [103, 426] width 154 height 20
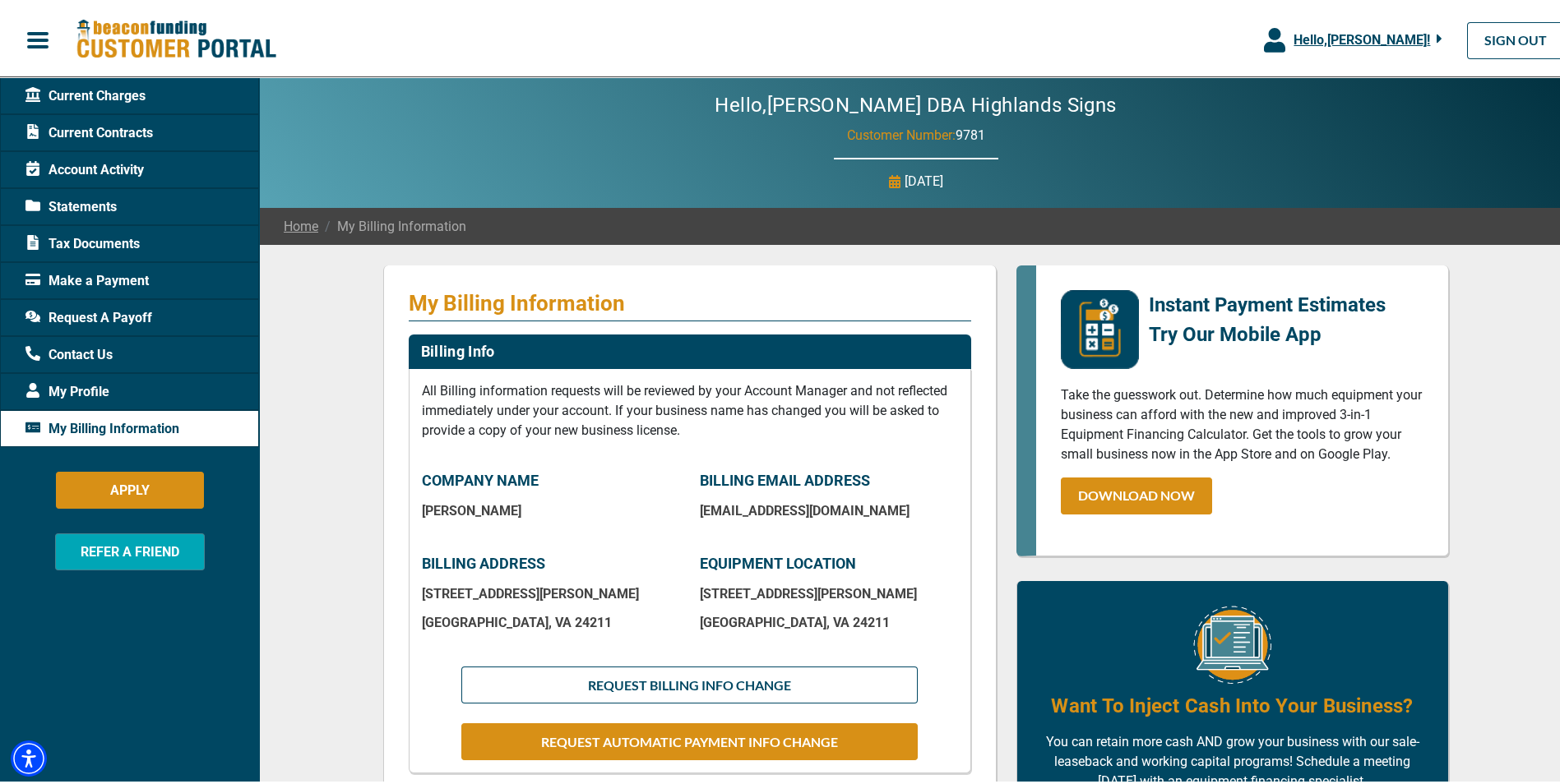
click at [71, 85] on span "Current Charges" at bounding box center [86, 93] width 120 height 20
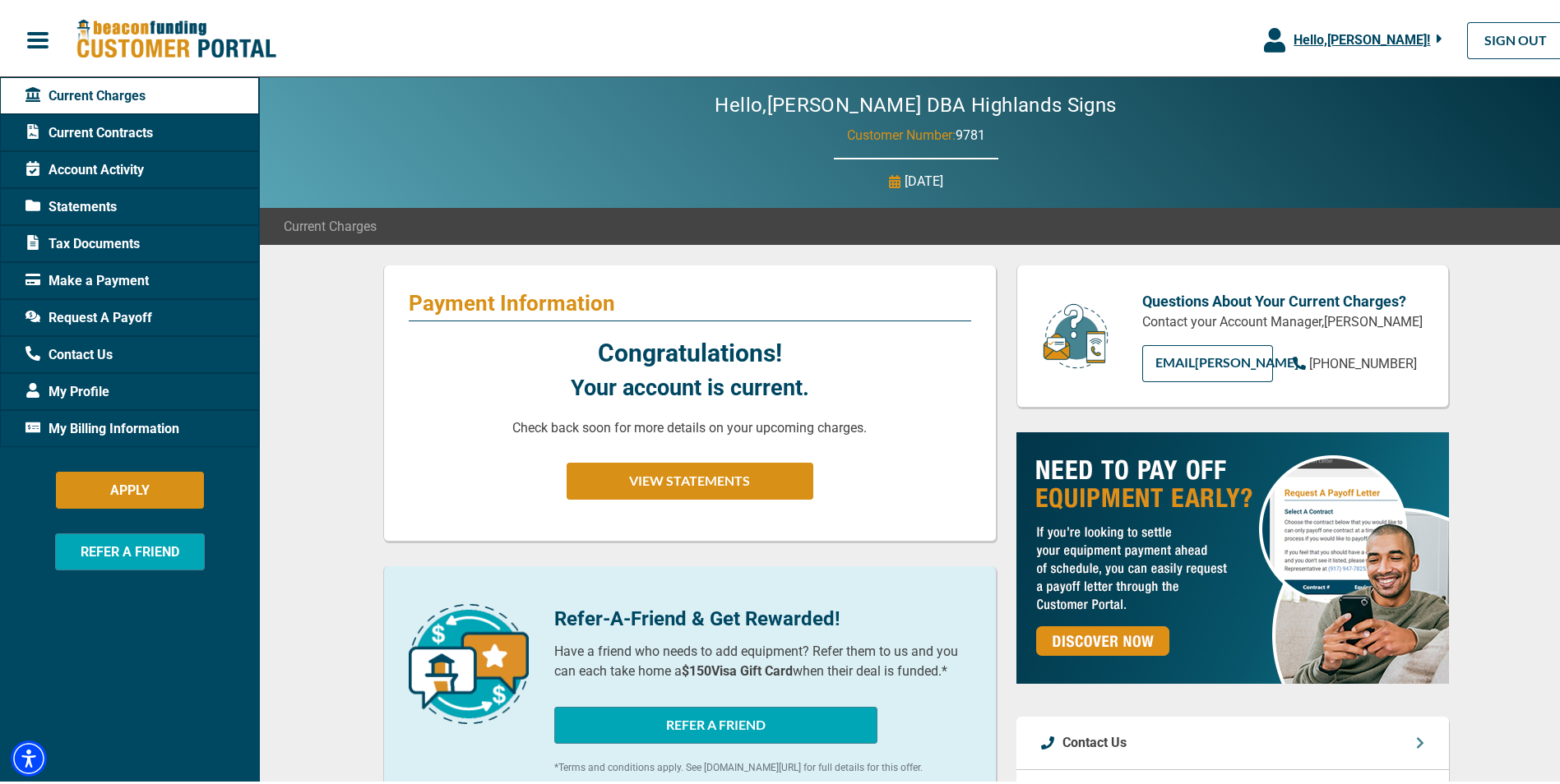
click at [39, 48] on span "button" at bounding box center [38, 37] width 25 height 25
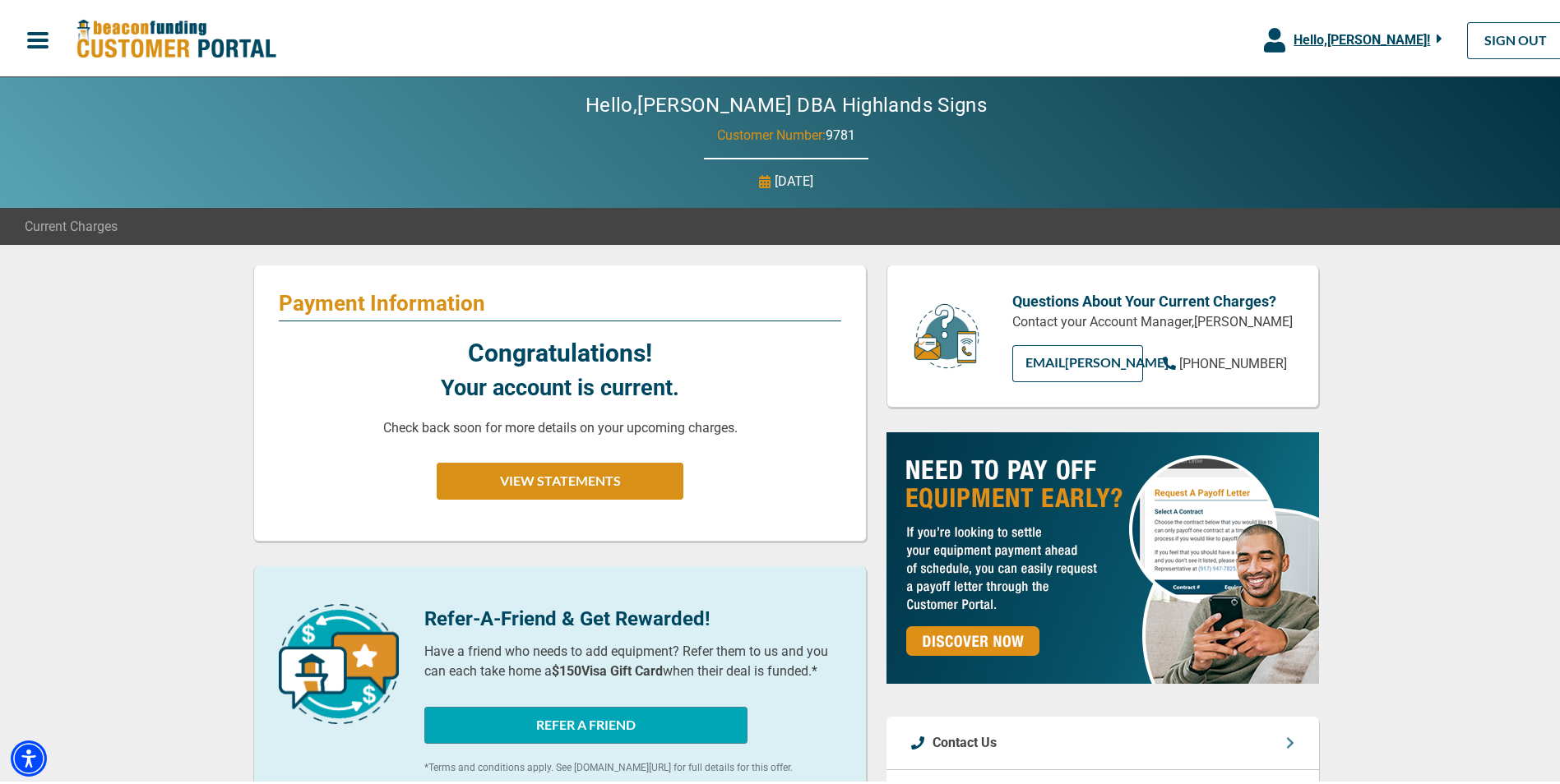
click at [39, 48] on span "button" at bounding box center [38, 37] width 25 height 25
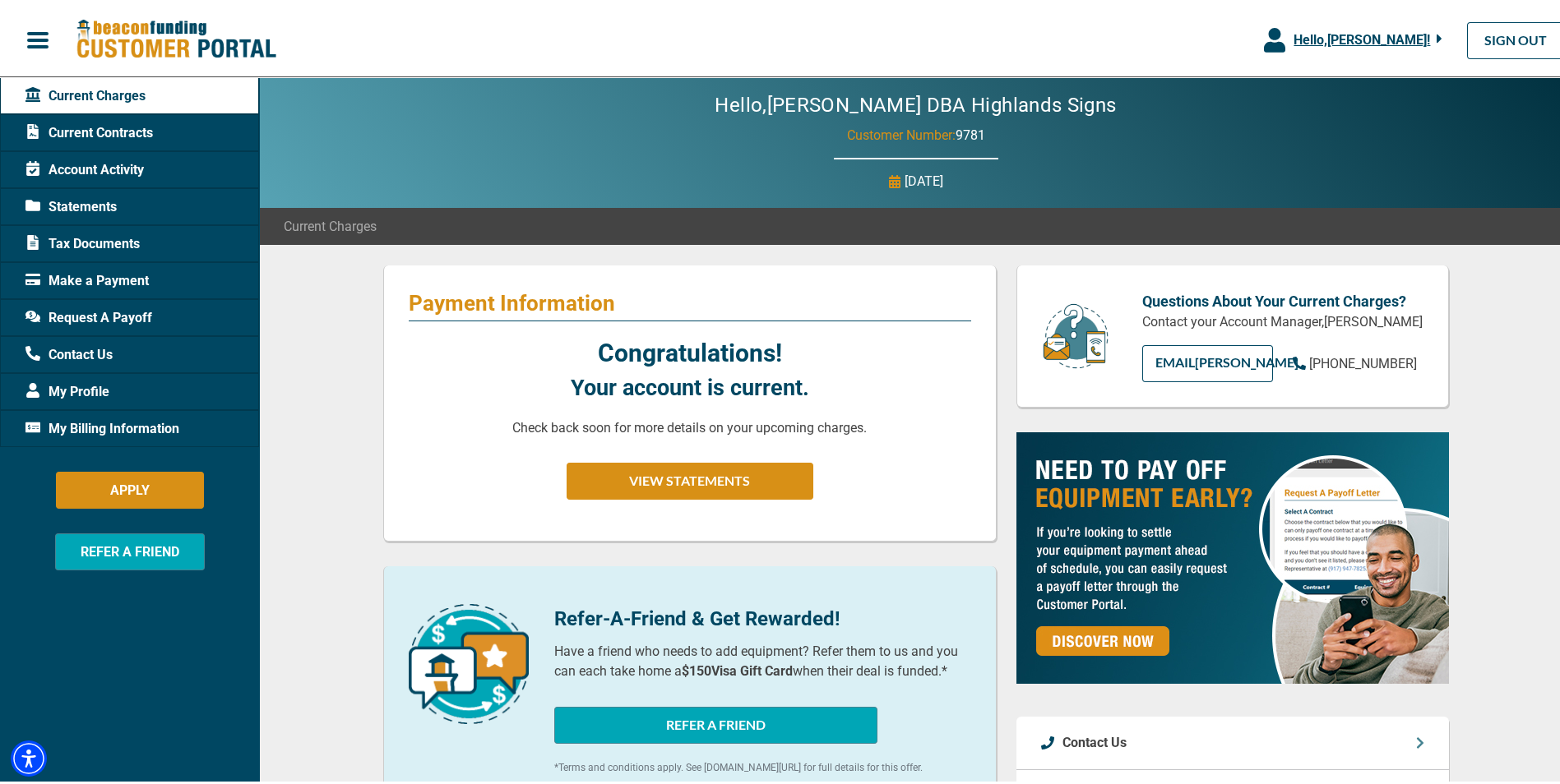
click at [57, 120] on span "Current Contracts" at bounding box center [90, 130] width 127 height 20
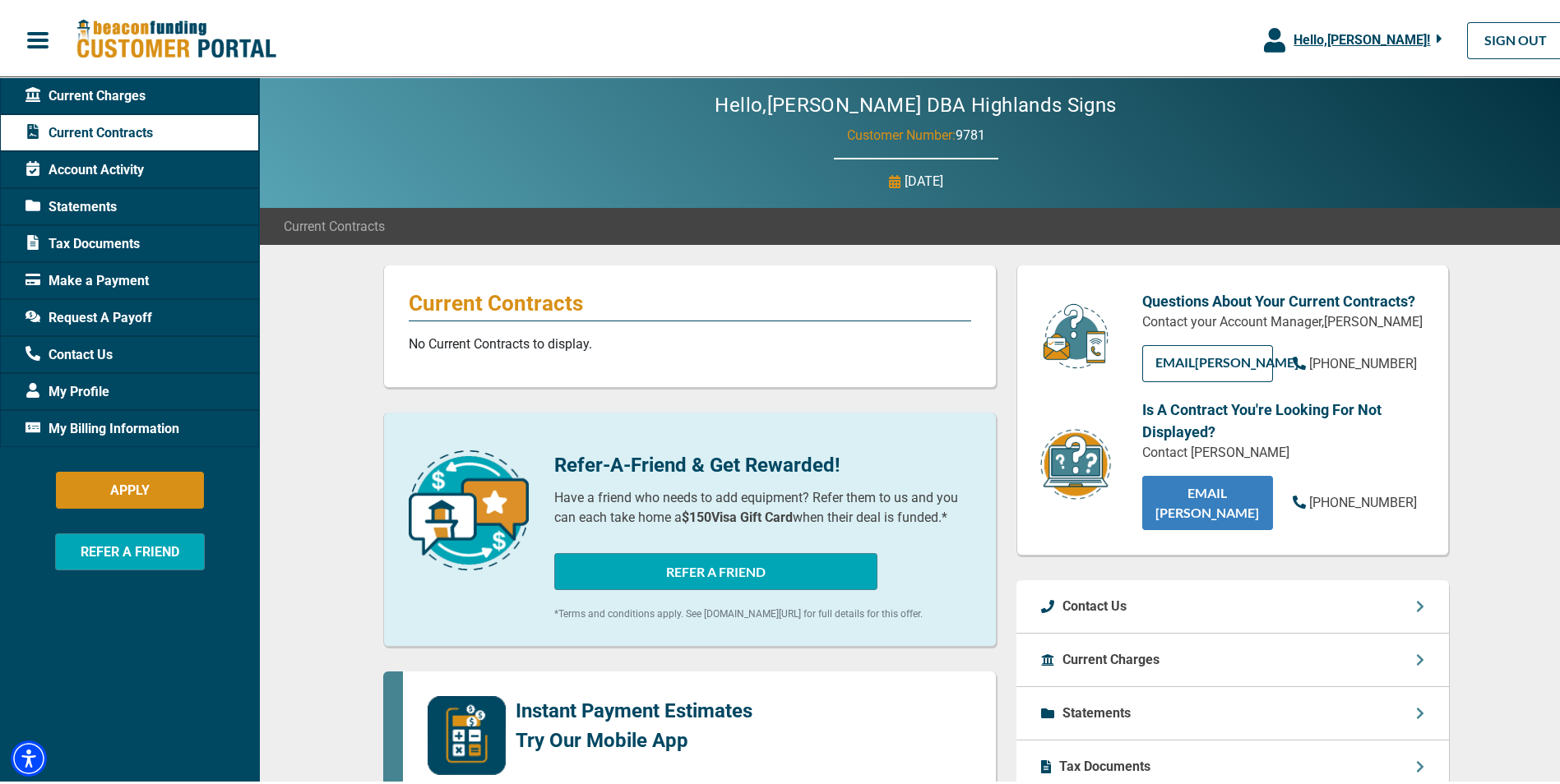
click at [1253, 481] on link "EMAIL [PERSON_NAME]" at bounding box center [1208, 499] width 130 height 55
click at [1442, 483] on div "Questions About Your Current Contracts? Contact your Account Manager, [PERSON_N…" at bounding box center [1232, 408] width 433 height 291
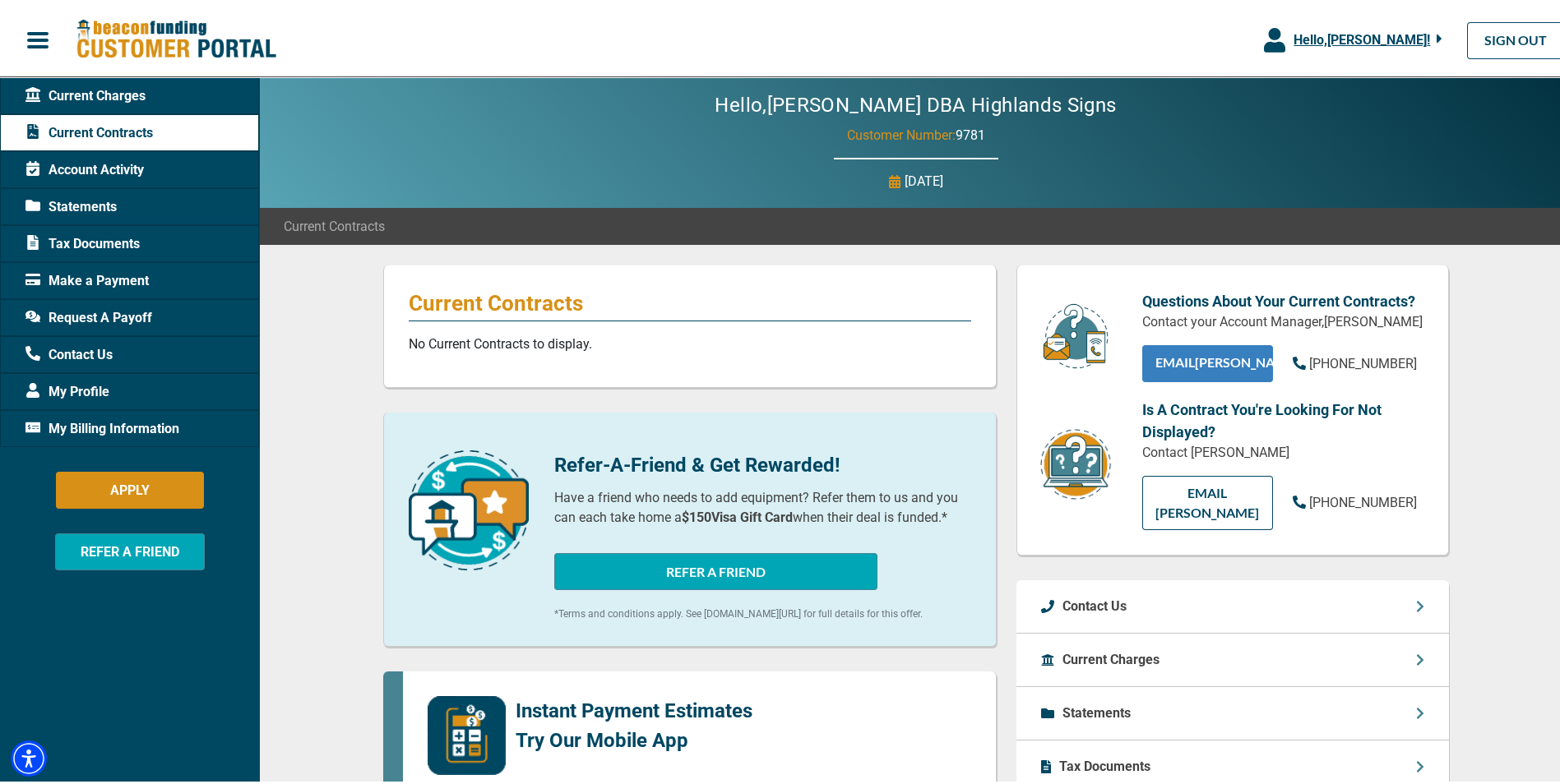
click at [1224, 353] on link "EMAIL [PERSON_NAME]" at bounding box center [1208, 360] width 130 height 37
click at [1204, 371] on link "EMAIL [PERSON_NAME]" at bounding box center [1208, 360] width 130 height 37
click at [1202, 349] on link "EMAIL [PERSON_NAME]" at bounding box center [1208, 360] width 130 height 37
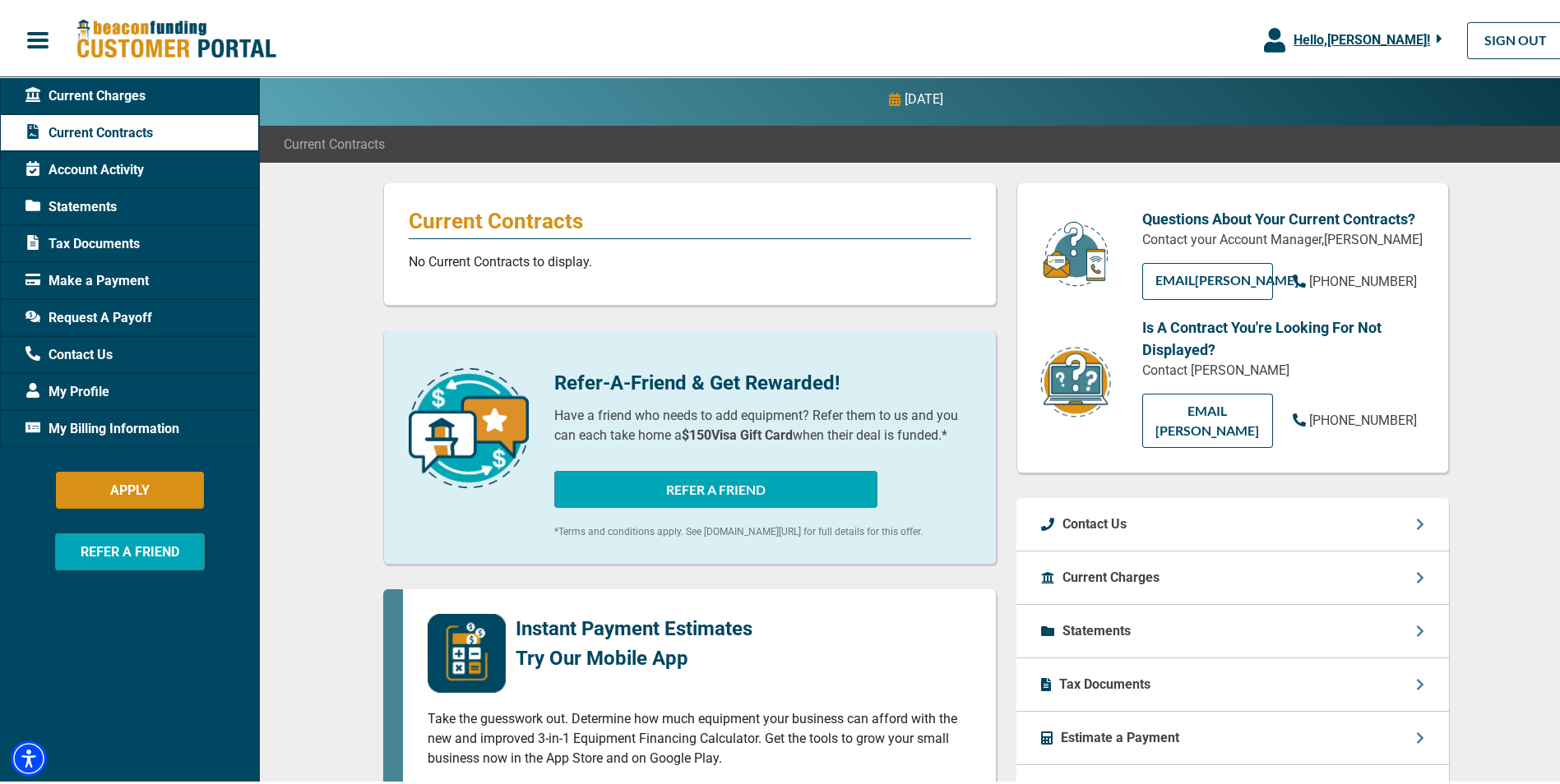
scroll to position [164, 0]
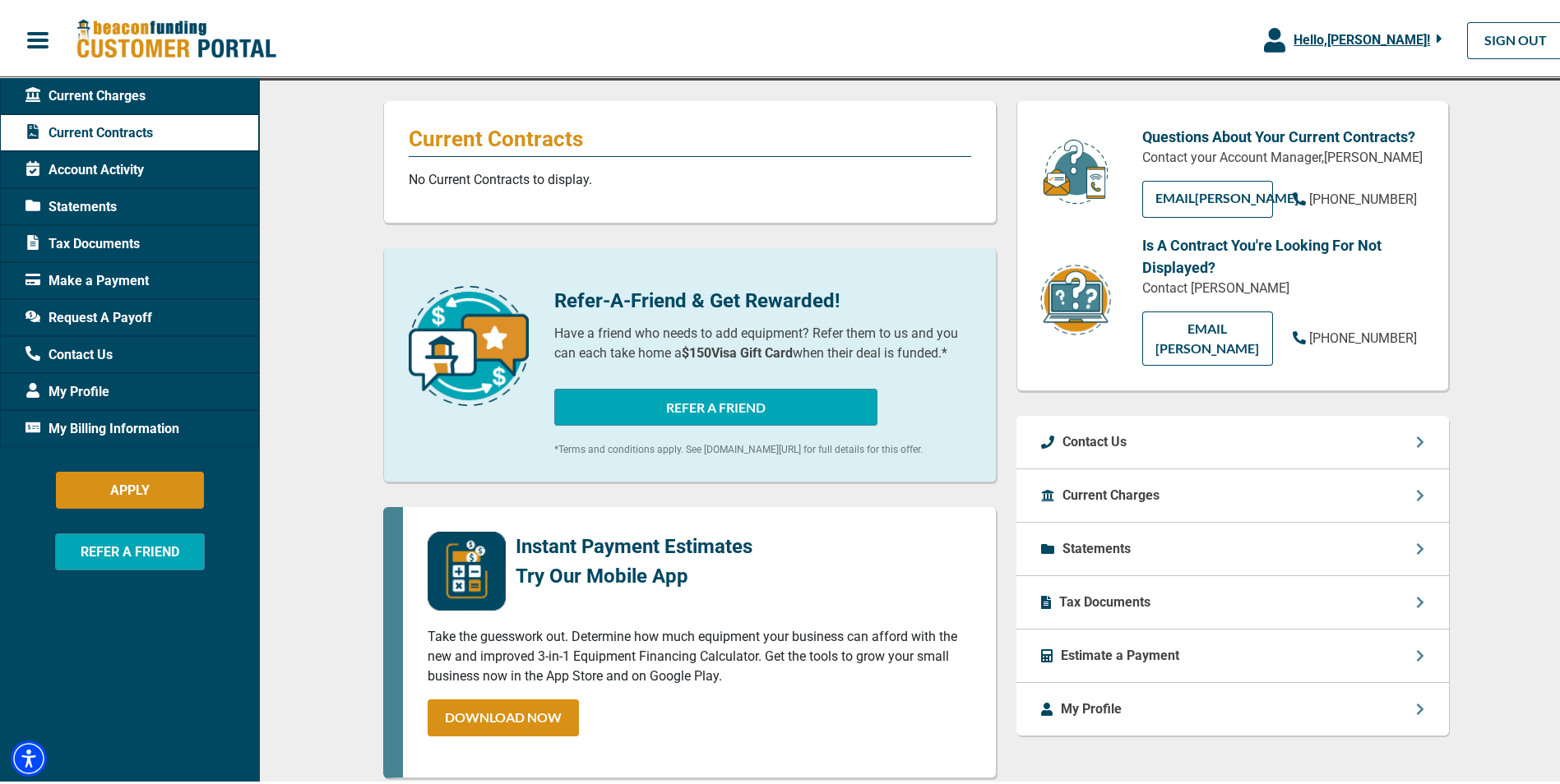
click at [1109, 643] on p "Estimate a Payment" at bounding box center [1120, 653] width 118 height 20
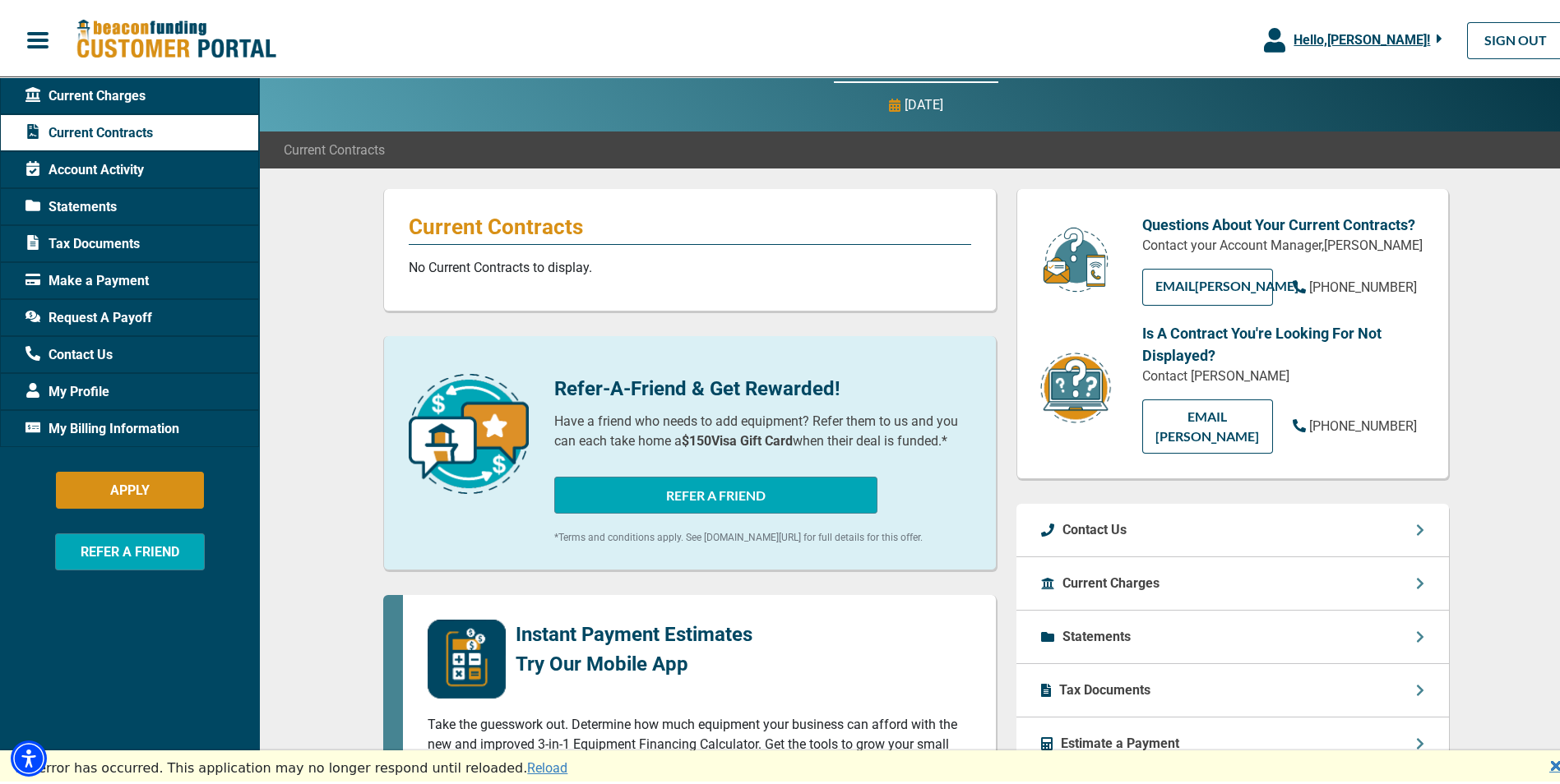
scroll to position [0, 0]
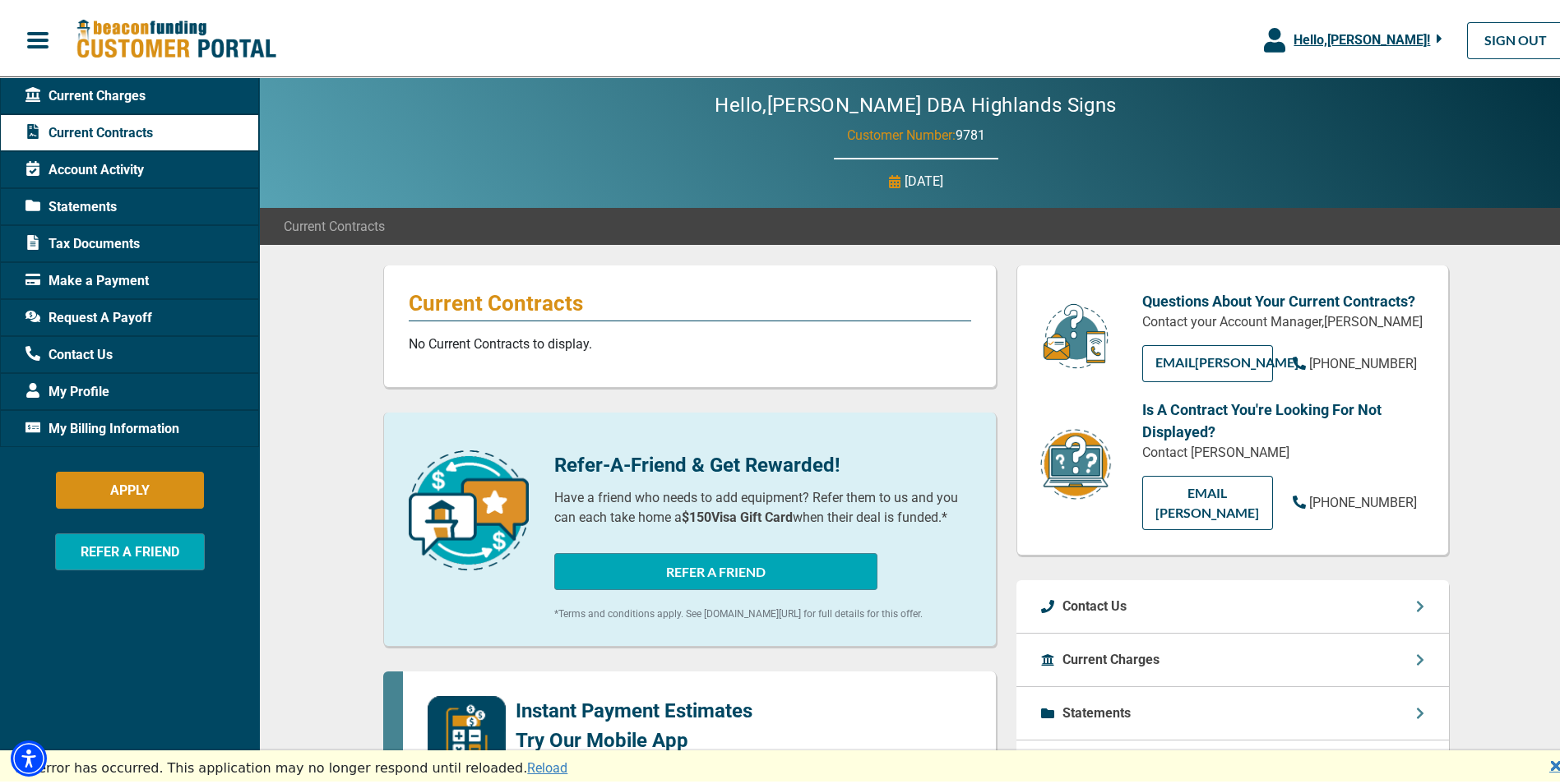
click at [79, 302] on div "Request A Payoff" at bounding box center [129, 313] width 259 height 37
click at [87, 319] on span "Request A Payoff" at bounding box center [89, 315] width 126 height 20
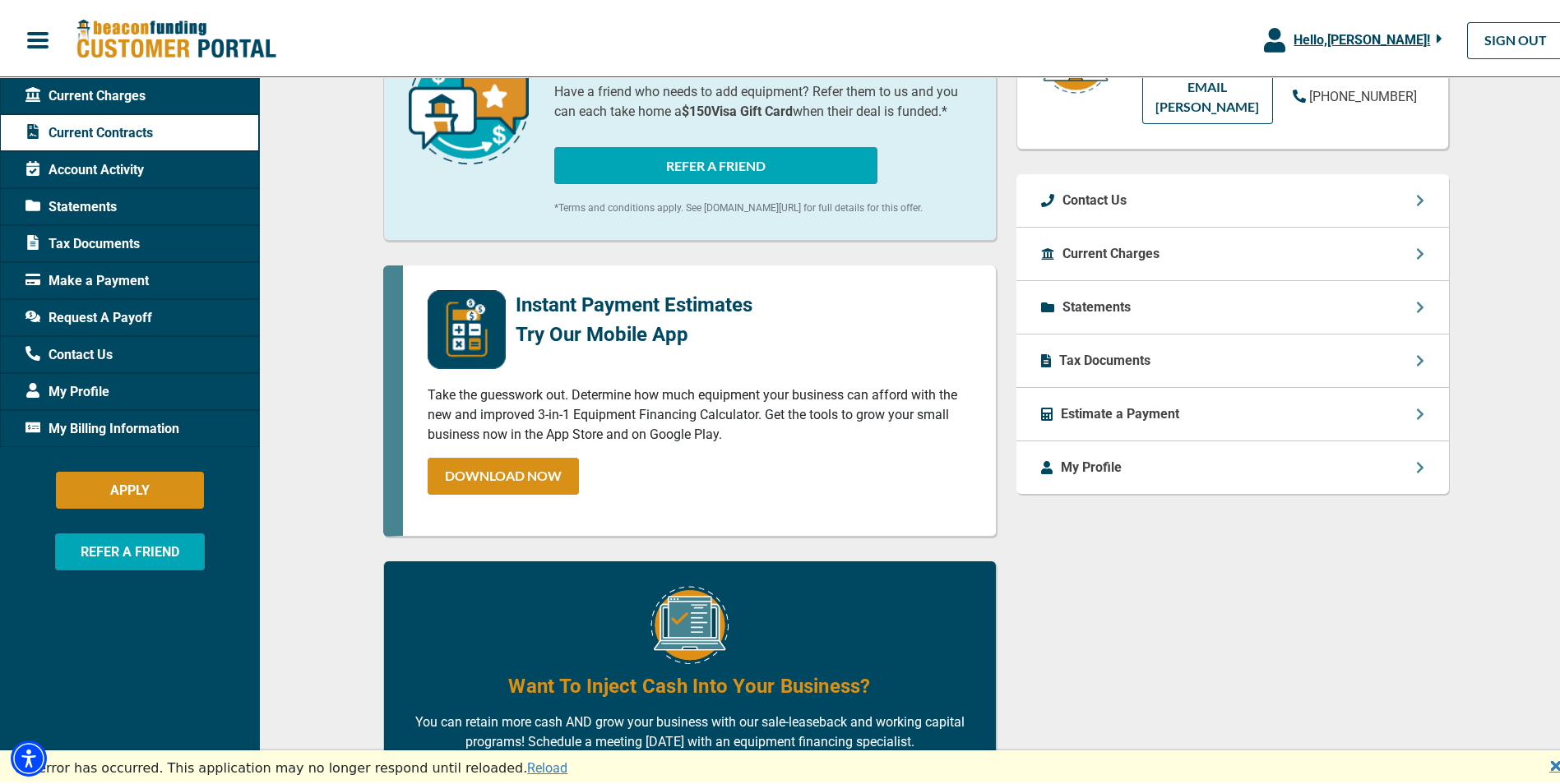
scroll to position [411, 0]
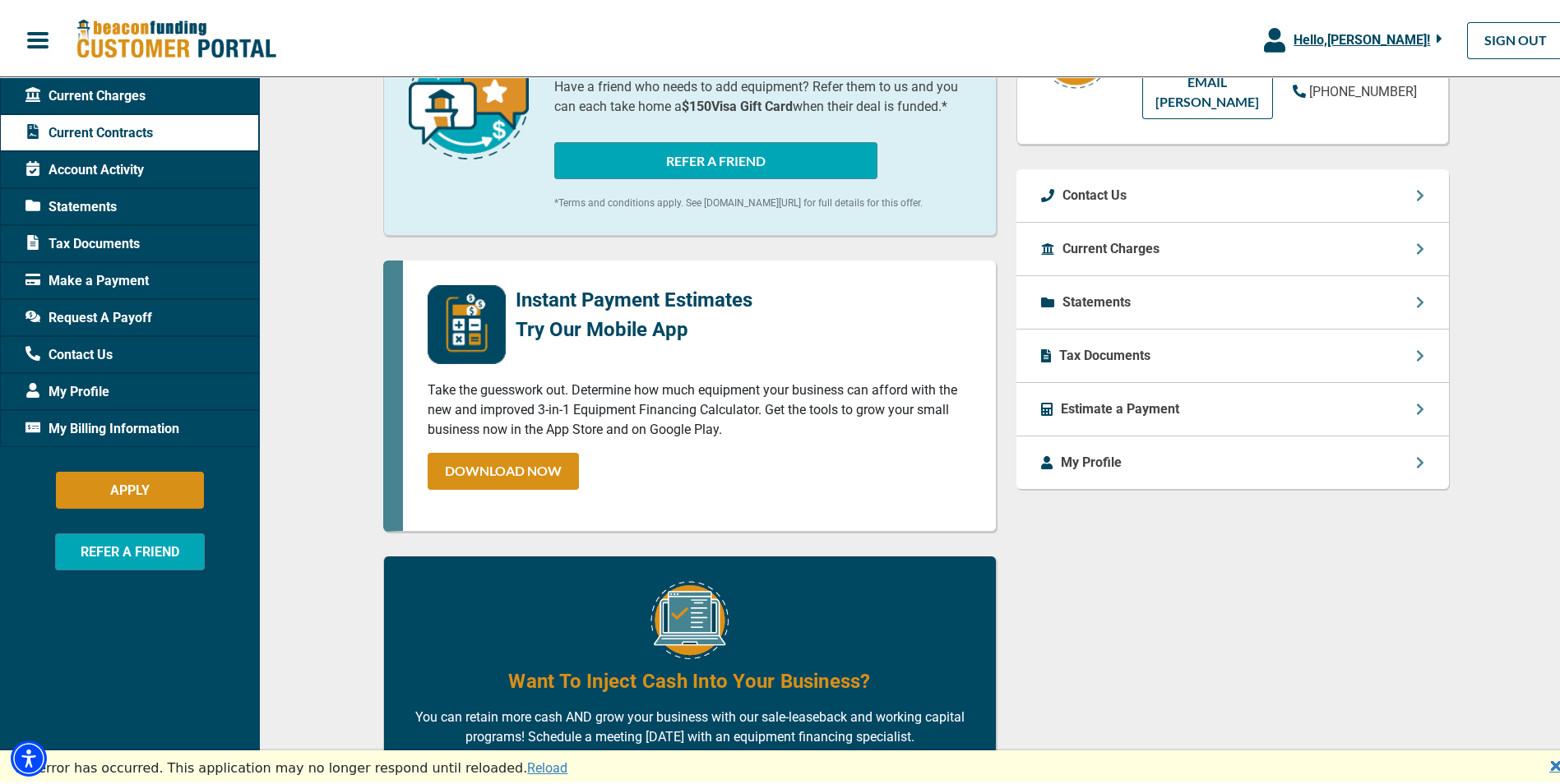
click at [38, 309] on icon at bounding box center [33, 312] width 15 height 15
click at [41, 270] on span "Make a Payment" at bounding box center [88, 278] width 123 height 20
click at [67, 83] on span "Current Charges" at bounding box center [86, 93] width 120 height 20
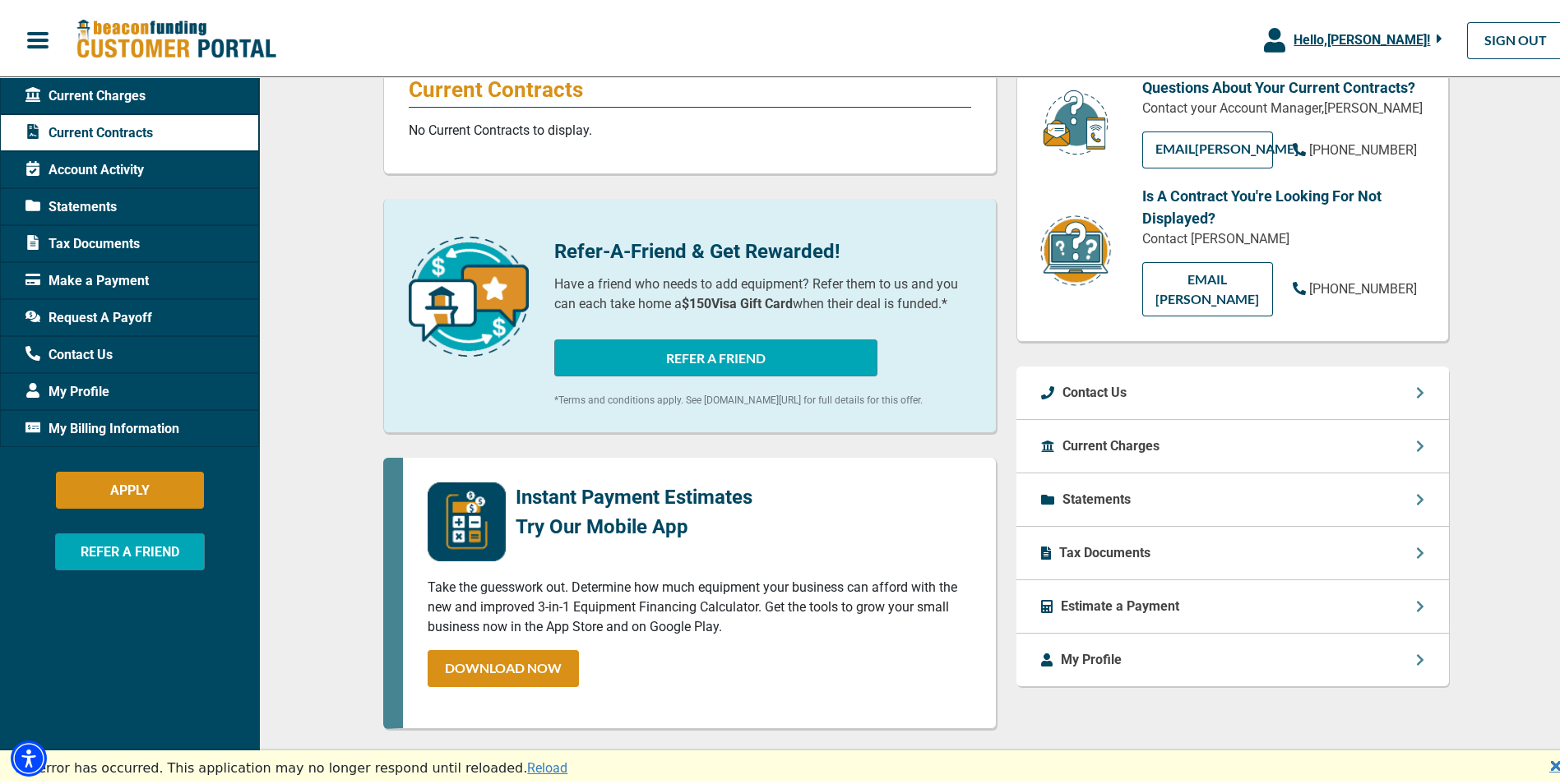
scroll to position [0, 0]
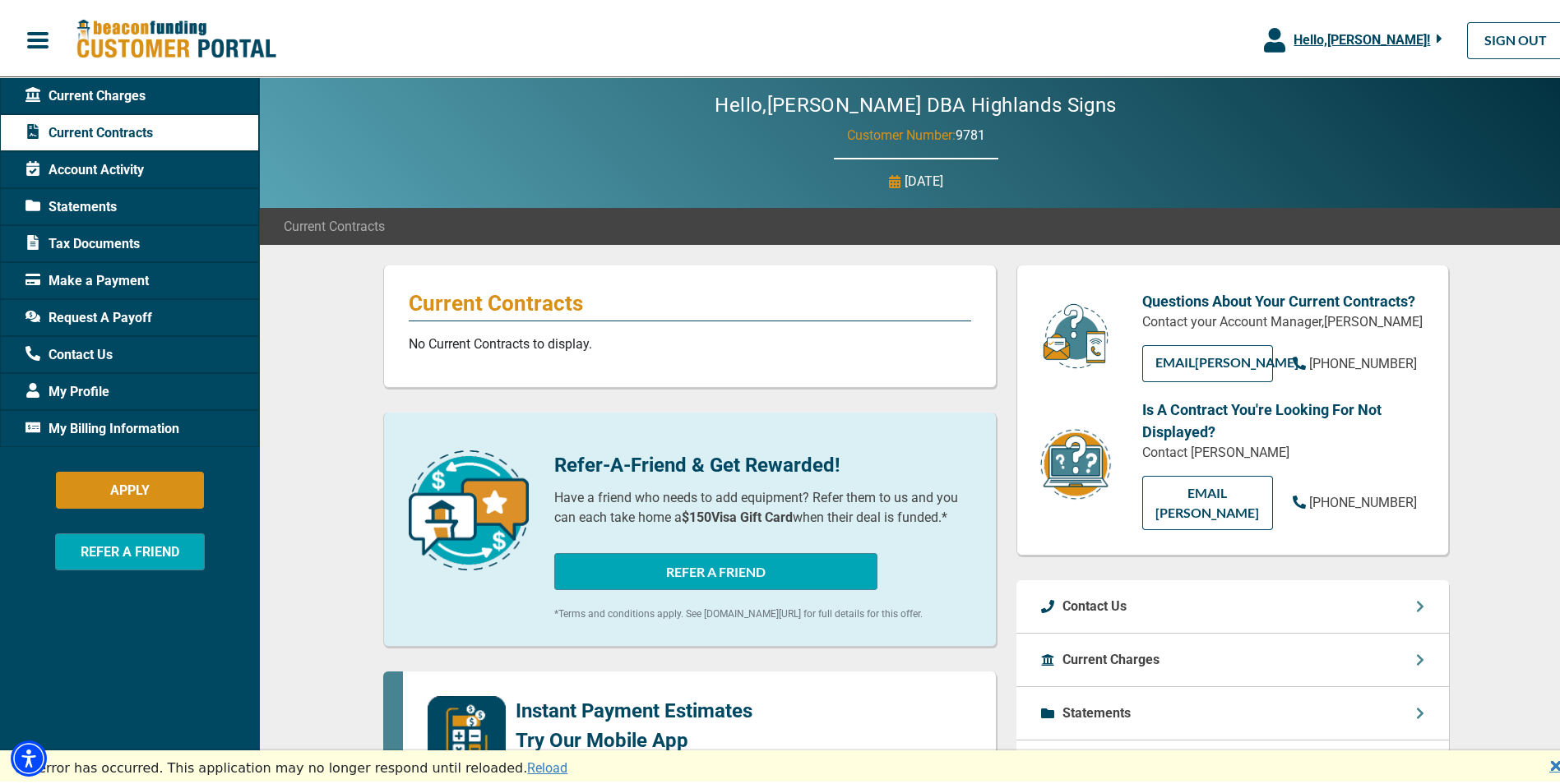
click at [1143, 631] on div "Current Charges" at bounding box center [1232, 658] width 433 height 54
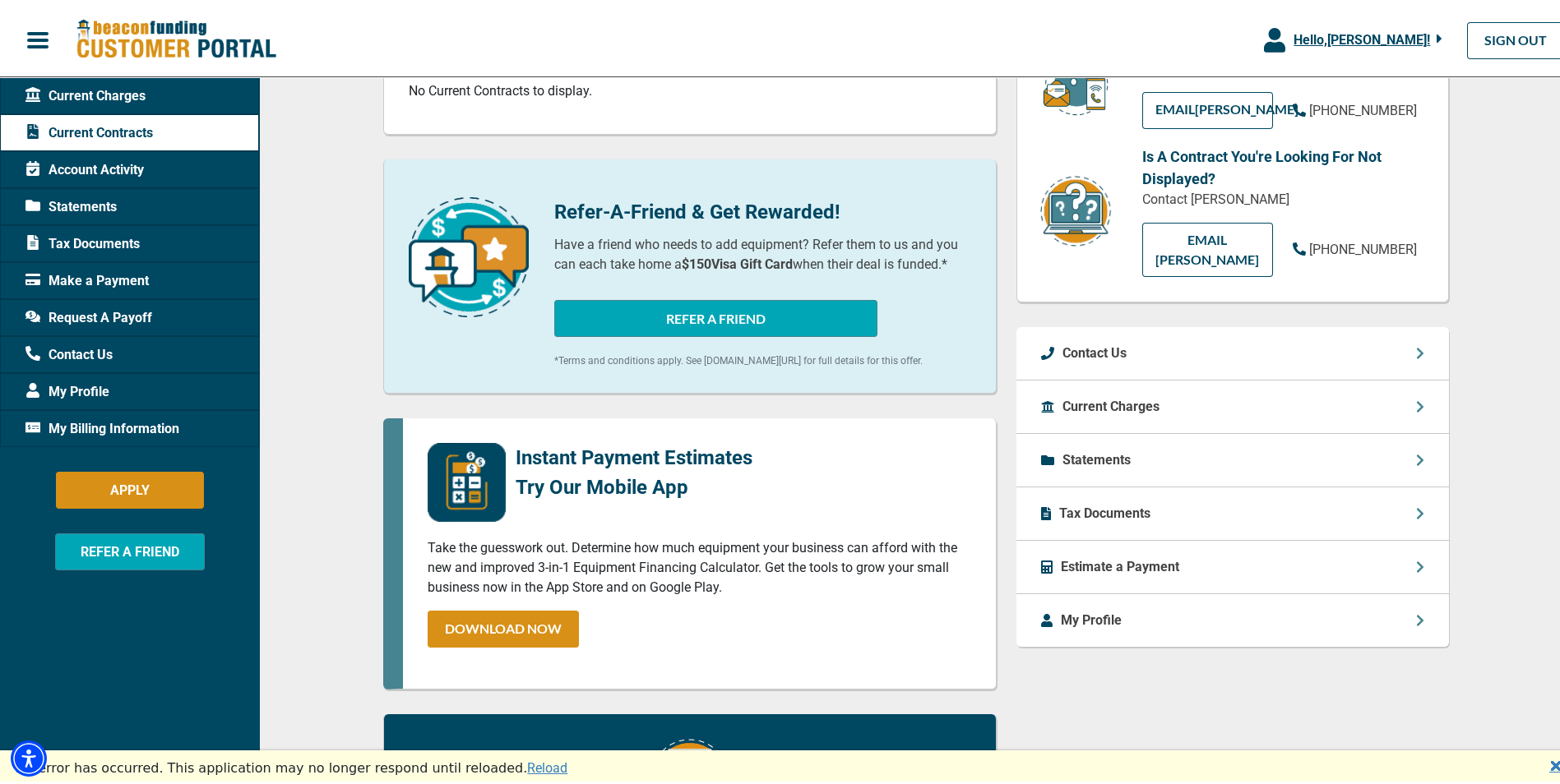
scroll to position [328, 0]
